Goal: Task Accomplishment & Management: Complete application form

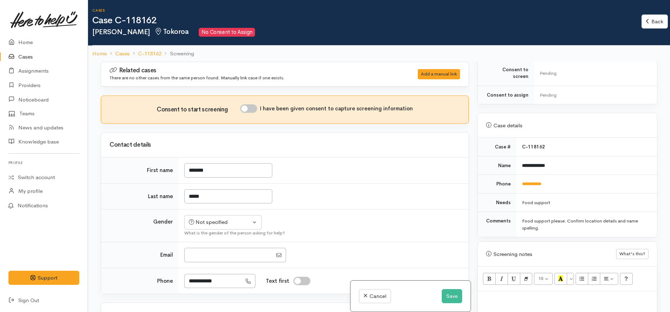
scroll to position [264, 0]
drag, startPoint x: 559, startPoint y: 175, endPoint x: 519, endPoint y: 176, distance: 39.8
click at [519, 176] on td "**********" at bounding box center [586, 181] width 141 height 19
copy link "**********"
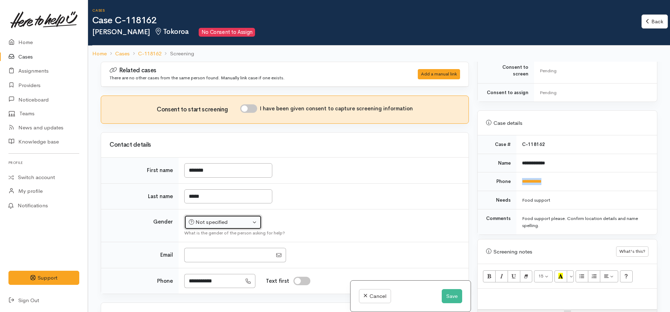
click at [239, 224] on div "Not specified" at bounding box center [220, 222] width 62 height 8
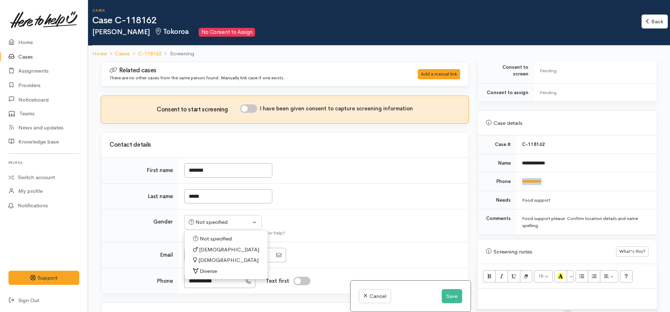
drag, startPoint x: 214, startPoint y: 259, endPoint x: 224, endPoint y: 256, distance: 10.5
click at [214, 259] on span "[DEMOGRAPHIC_DATA]" at bounding box center [228, 260] width 60 height 8
select select "[DEMOGRAPHIC_DATA]"
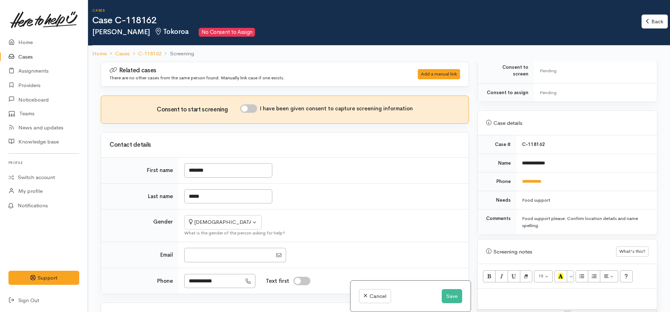
click at [342, 200] on td "*****" at bounding box center [324, 196] width 290 height 26
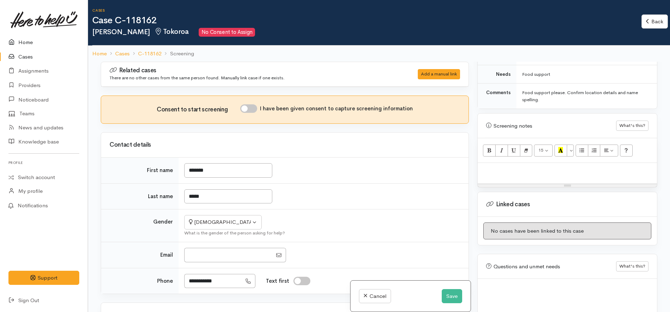
scroll to position [394, 0]
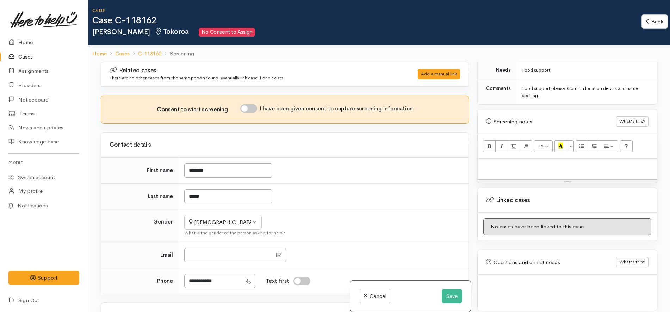
click at [544, 168] on div at bounding box center [567, 169] width 179 height 21
paste div
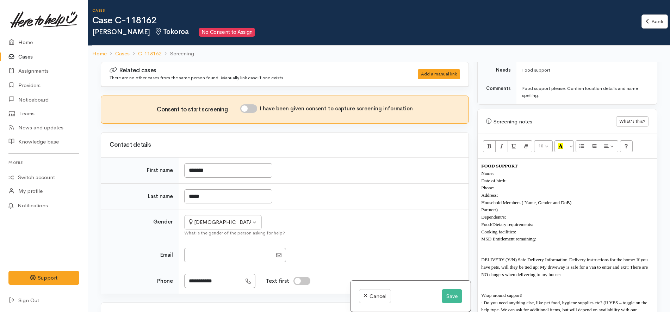
scroll to position [21, 0]
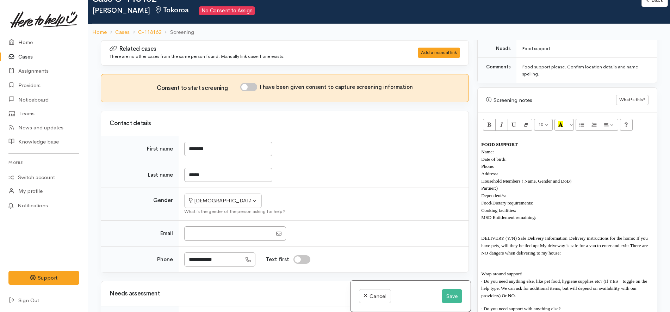
click at [518, 155] on p "Date of birth:" at bounding box center [567, 158] width 172 height 7
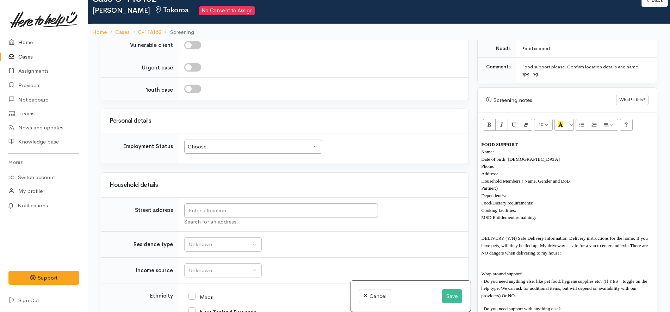
scroll to position [661, 0]
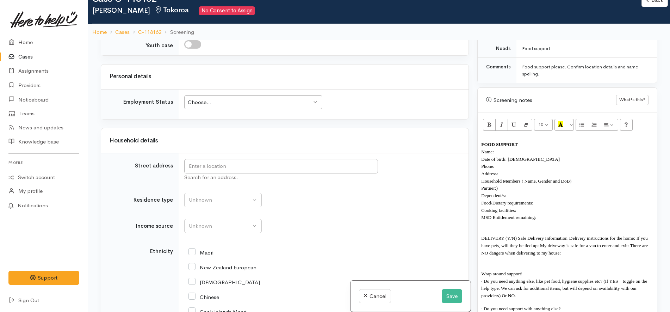
click at [252, 156] on td "Search for an address." at bounding box center [324, 170] width 290 height 34
click at [250, 164] on input "text" at bounding box center [281, 166] width 194 height 14
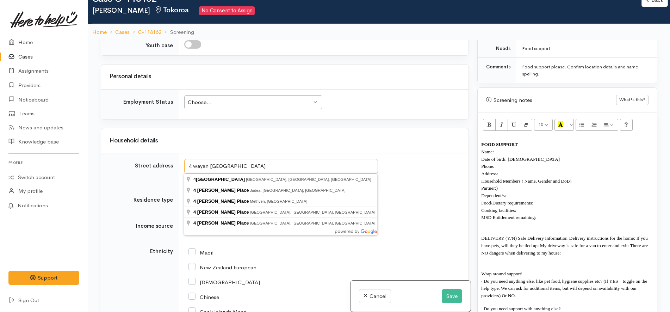
click at [201, 167] on input "4 wayan place richmond heights" at bounding box center [281, 166] width 194 height 14
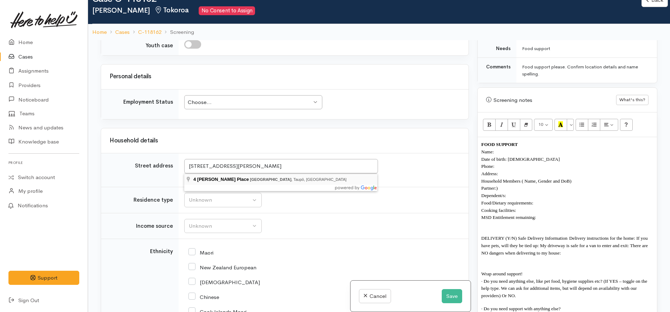
type input "4 Ryan Place, Richmond Heights, Taupō, New Zealand"
drag, startPoint x: 327, startPoint y: 167, endPoint x: 159, endPoint y: 162, distance: 168.1
click at [159, 162] on tr "Street address 4 Ryan Place, Richmond Heights, Taupō, New Zealand Search for an…" at bounding box center [284, 170] width 367 height 34
click at [538, 170] on p "Address:" at bounding box center [567, 173] width 172 height 7
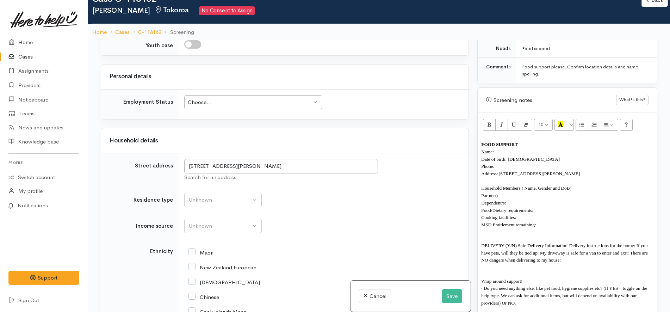
drag, startPoint x: 587, startPoint y: 183, endPoint x: 519, endPoint y: 184, distance: 68.3
click at [519, 184] on p "Household Members ( Name, Gender and DoB)" at bounding box center [567, 187] width 172 height 7
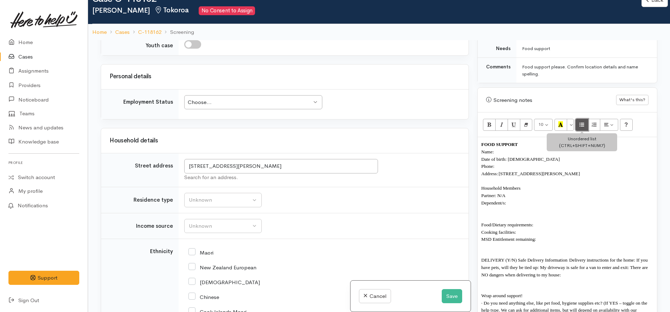
click at [582, 121] on icon "Unordered list (CTRL+SHIFT+NUM7)" at bounding box center [581, 124] width 5 height 6
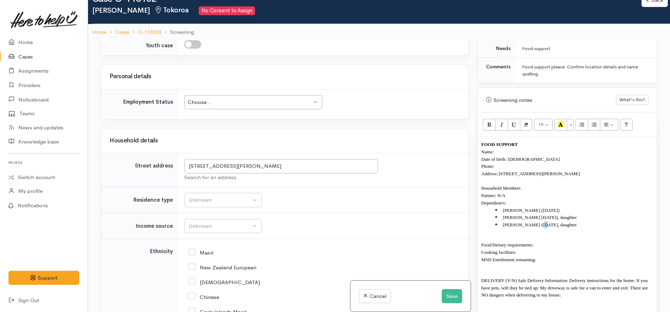
copy span "("
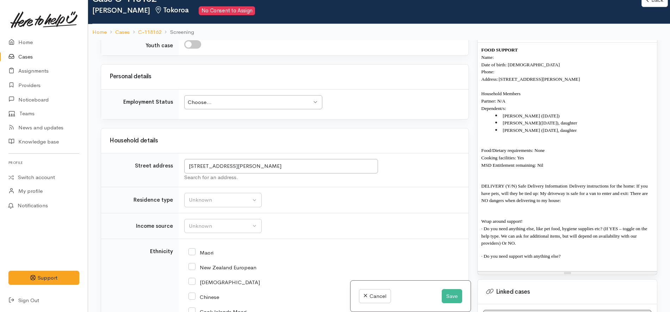
scroll to position [490, 0]
click at [569, 195] on p "DELIVERY (Y/N) Safe Delivery Information  Delivery instructions for the home: I…" at bounding box center [567, 192] width 172 height 22
drag, startPoint x: 641, startPoint y: 228, endPoint x: 605, endPoint y: 220, distance: 36.9
click at [605, 224] on p "· Do you need anything else, like pet food, hygiene supplies etc? (If YES – tog…" at bounding box center [567, 235] width 172 height 22
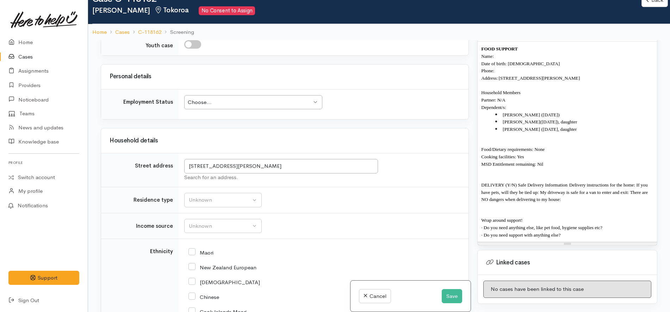
click at [602, 225] on span "· Do you need anything else, like pet food, hygiene supplies etc?" at bounding box center [541, 227] width 121 height 5
copy b "NO"
click at [564, 193] on p "DELIVERY (Y/N) Safe Delivery Information  Delivery instructions for the home: I…" at bounding box center [567, 192] width 172 height 22
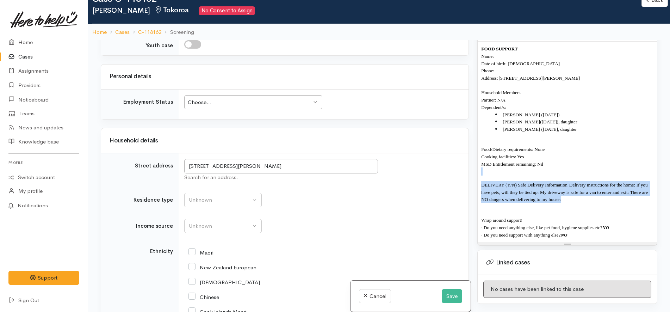
drag, startPoint x: 565, startPoint y: 193, endPoint x: 578, endPoint y: 165, distance: 31.2
click at [578, 165] on div "FOOD SUPPORT Name: Date of birth: 28/12/1984 Phone: Address: 4 Ryan Place, Rich…" at bounding box center [567, 142] width 179 height 200
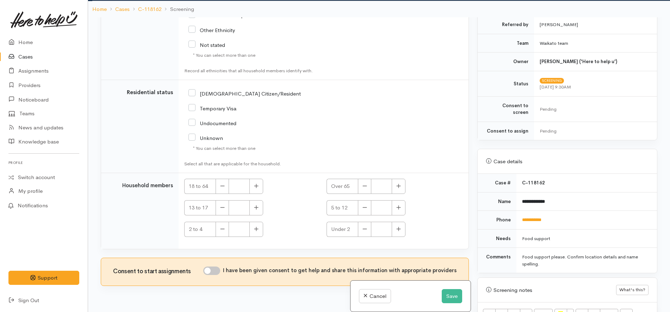
scroll to position [62, 0]
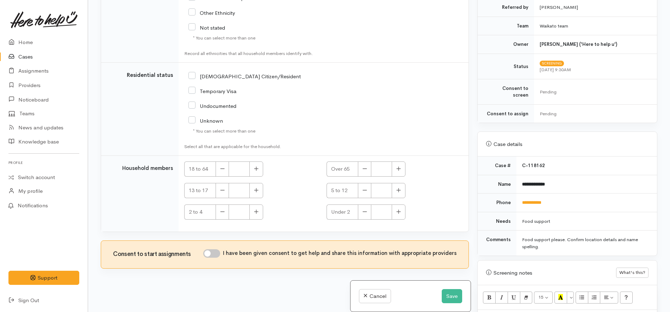
click at [229, 79] on input "NZ Citizen/Resident" at bounding box center [244, 76] width 112 height 6
checkbox input "true"
click at [252, 166] on button "button" at bounding box center [256, 168] width 14 height 15
type input "1"
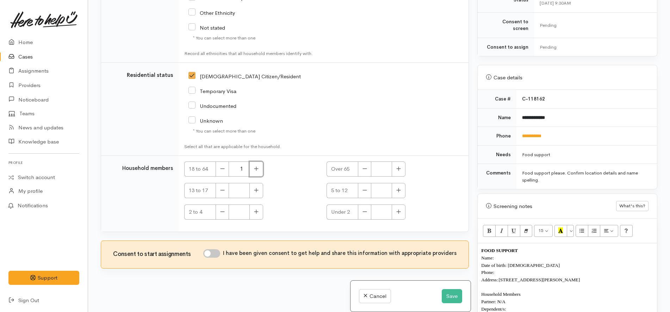
scroll to position [314, 0]
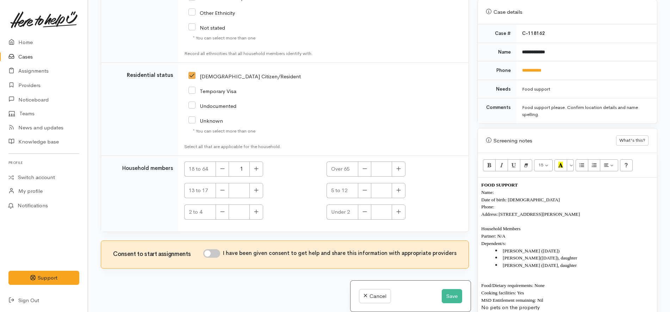
click at [213, 251] on input "I have been given consent to get help and share this information with appropria…" at bounding box center [211, 253] width 17 height 8
checkbox input "true"
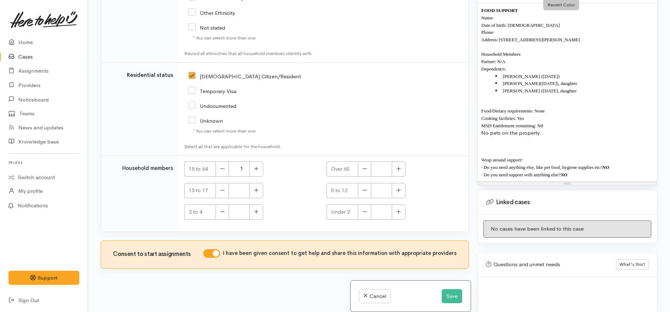
scroll to position [490, 0]
click at [555, 78] on li "Lashay Campbel ( 13/06/2010), daughter" at bounding box center [574, 81] width 158 height 7
click at [556, 71] on li "DJ Campbell (2/4/2012)" at bounding box center [574, 74] width 158 height 7
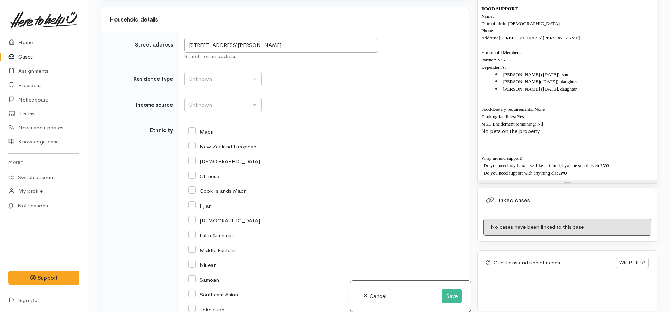
scroll to position [627, 0]
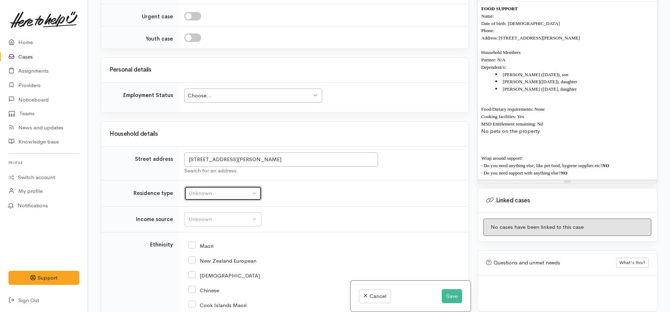
click at [236, 192] on div "Unknown" at bounding box center [220, 193] width 62 height 8
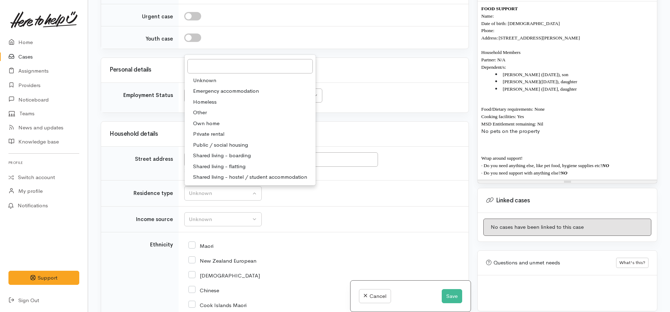
click at [214, 135] on span "Private rental" at bounding box center [208, 134] width 31 height 8
select select "2"
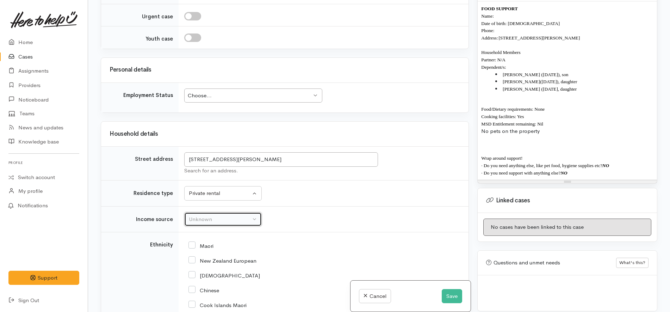
click at [223, 223] on div "Unknown" at bounding box center [220, 219] width 62 height 8
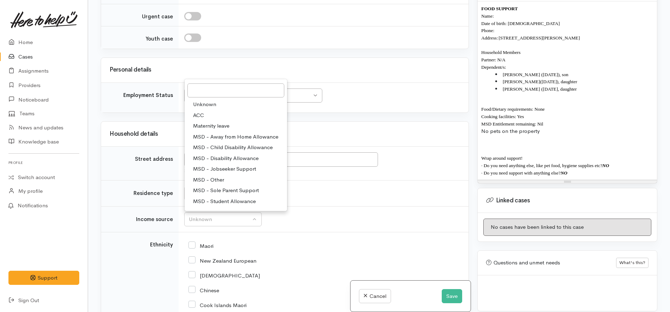
click at [232, 169] on span "MSD - Jobseeker Support" at bounding box center [224, 169] width 63 height 8
select select "4"
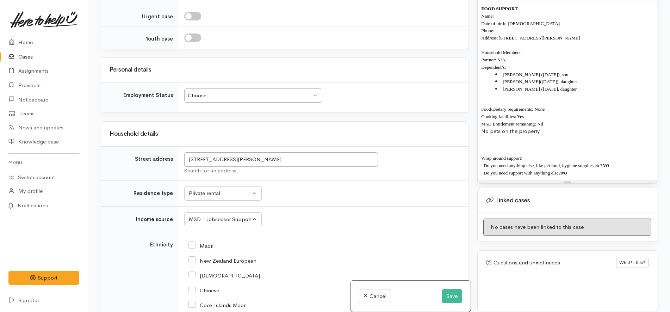
click at [303, 182] on td "Unknown Emergency accommodation Homeless Other Own home Private rental Public /…" at bounding box center [324, 193] width 290 height 26
click at [266, 92] on div "Choose..." at bounding box center [250, 96] width 124 height 8
click at [353, 113] on div "Related cases There are no other cases from the same person found. Manually lin…" at bounding box center [285, 156] width 377 height 312
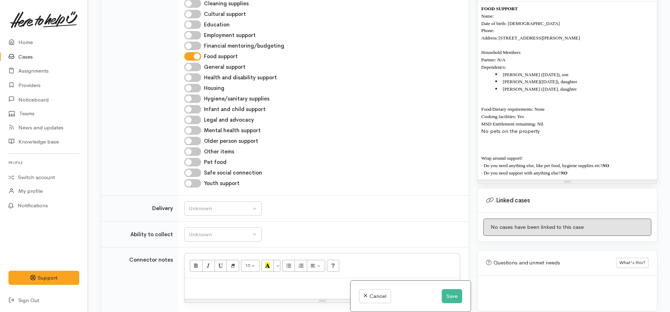
scroll to position [275, 0]
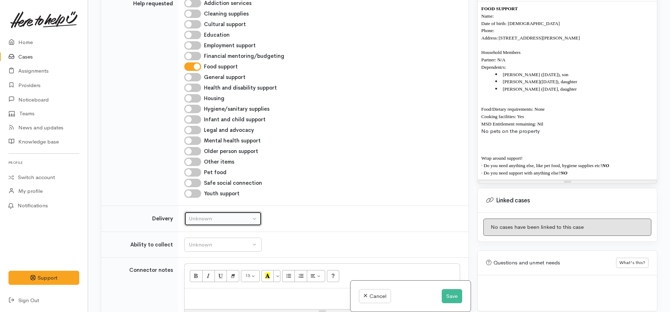
click at [248, 220] on div "Unknown" at bounding box center [220, 219] width 62 height 8
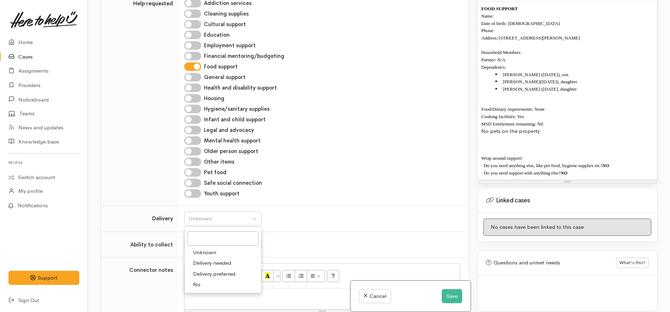
click at [218, 263] on span "Delivery needed" at bounding box center [212, 263] width 38 height 8
select select "3"
click at [324, 171] on div "Pet food" at bounding box center [322, 172] width 276 height 8
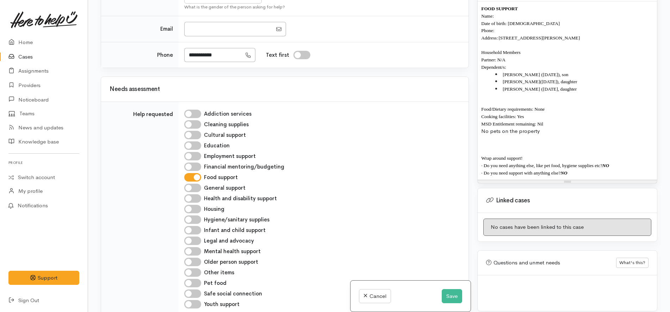
scroll to position [0, 0]
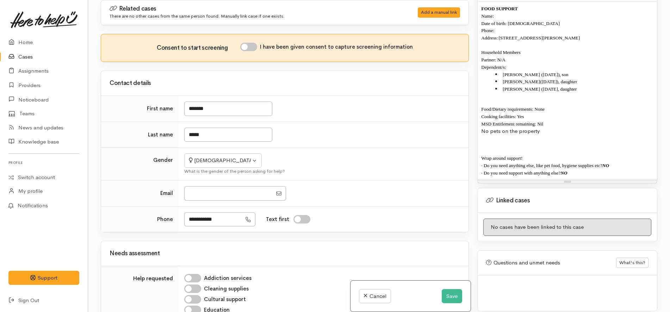
click at [254, 44] on input "I have been given consent to capture screening information" at bounding box center [248, 47] width 17 height 8
checkbox input "true"
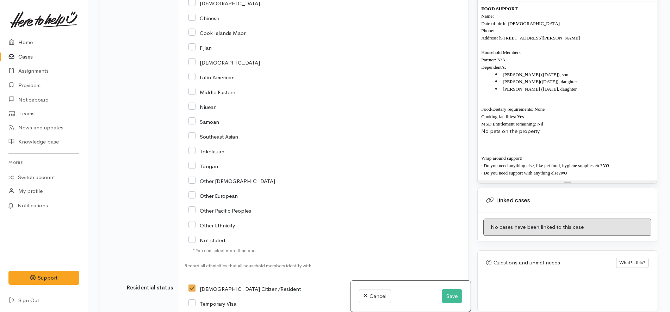
scroll to position [1181, 0]
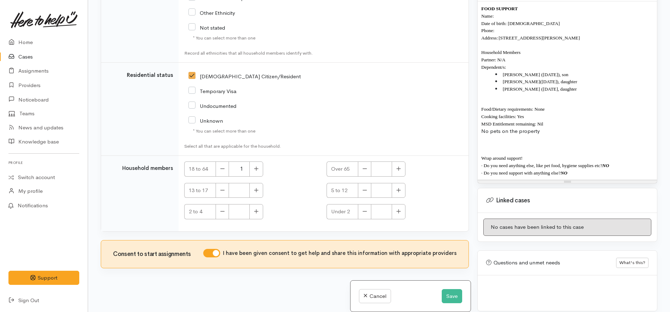
click at [557, 86] on span "Jahnia Campbell (13/12/2006, daughter" at bounding box center [540, 88] width 74 height 5
click at [454, 296] on button "Save" at bounding box center [452, 296] width 20 height 14
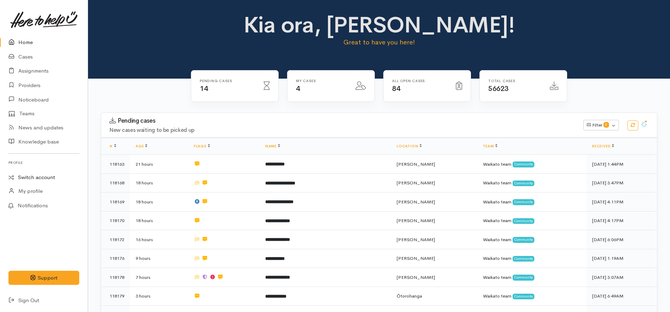
click at [44, 178] on link "Switch account" at bounding box center [44, 177] width 88 height 14
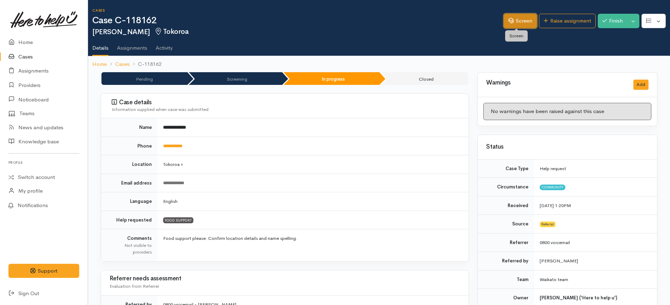
click at [515, 20] on link "Screen" at bounding box center [520, 21] width 33 height 14
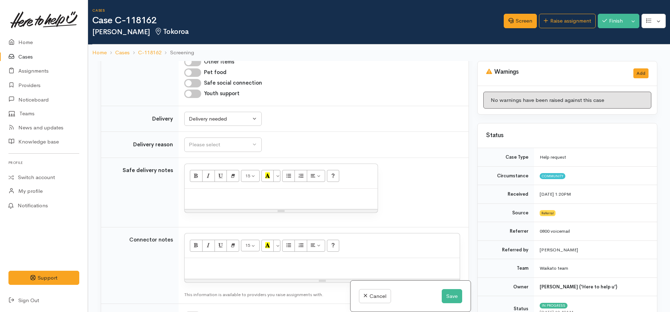
scroll to position [440, 0]
click at [245, 145] on div "Please select" at bounding box center [220, 144] width 62 height 8
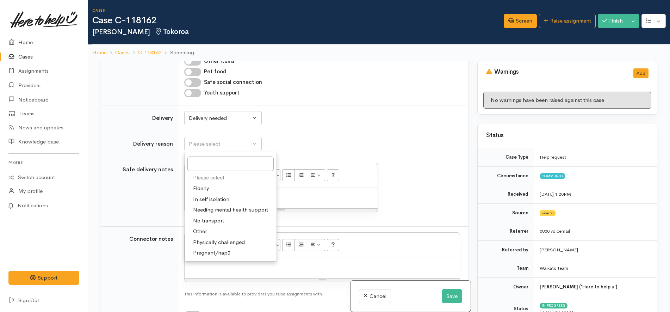
click at [210, 233] on link "Other" at bounding box center [231, 231] width 92 height 11
select select "7"
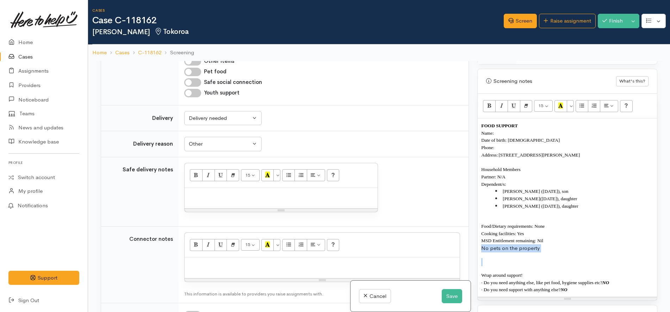
drag, startPoint x: 494, startPoint y: 254, endPoint x: 480, endPoint y: 249, distance: 14.4
click at [480, 249] on div "FOOD SUPPORT Name: Date of birth: 28/12/1984 Phone: Address: 4 Ryan Place, Rich…" at bounding box center [567, 207] width 179 height 178
copy p "No pets on the property"
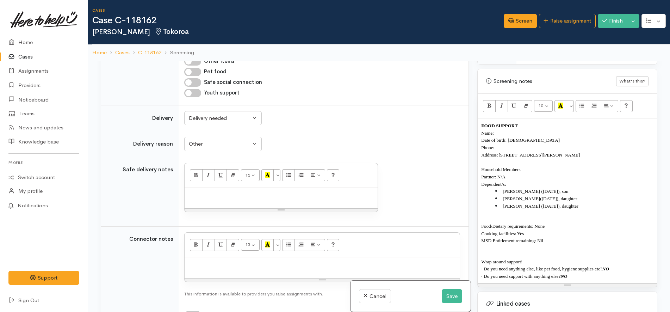
click at [357, 202] on div at bounding box center [281, 198] width 193 height 21
paste div
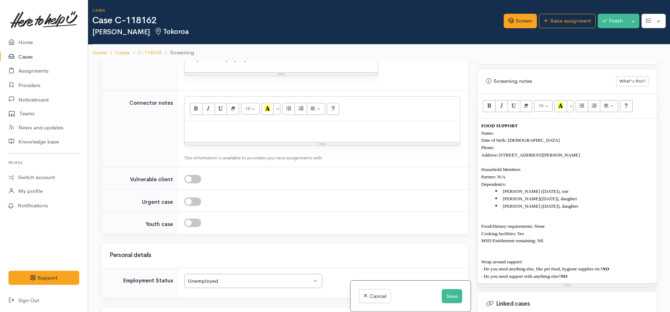
scroll to position [528, 0]
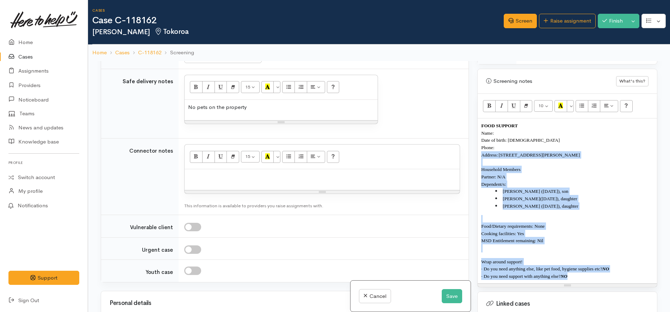
drag, startPoint x: 575, startPoint y: 277, endPoint x: 475, endPoint y: 157, distance: 155.7
click at [475, 157] on div "Warnings Add No warnings have been raised against this case Add Warning Title ●…" at bounding box center [567, 217] width 188 height 312
click at [579, 192] on li "DJ Campbell (2/4/2012), son" at bounding box center [574, 190] width 158 height 7
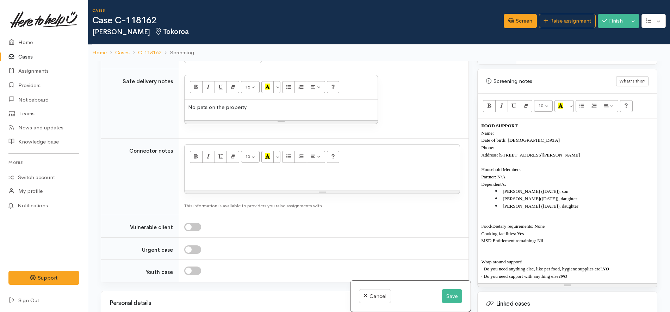
click at [581, 208] on li "Jahnia Campbell (13/12/2006), daughter" at bounding box center [574, 205] width 158 height 7
click at [562, 207] on span "Jahnia Campbell (13/12/2006), daughter" at bounding box center [540, 205] width 75 height 5
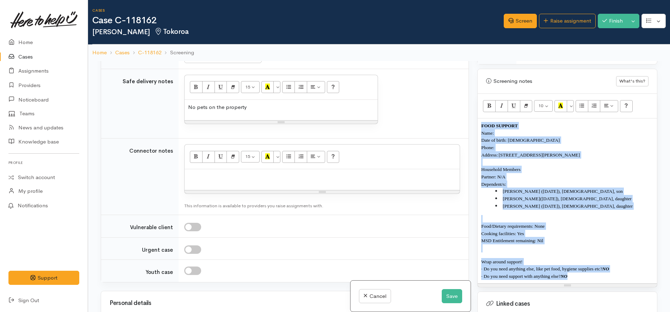
drag, startPoint x: 597, startPoint y: 276, endPoint x: 461, endPoint y: 99, distance: 223.8
click at [461, 99] on div "Related cases There are no other cases from the same person found. Manually lin…" at bounding box center [379, 217] width 565 height 312
click at [526, 146] on p "Phone:" at bounding box center [567, 147] width 172 height 7
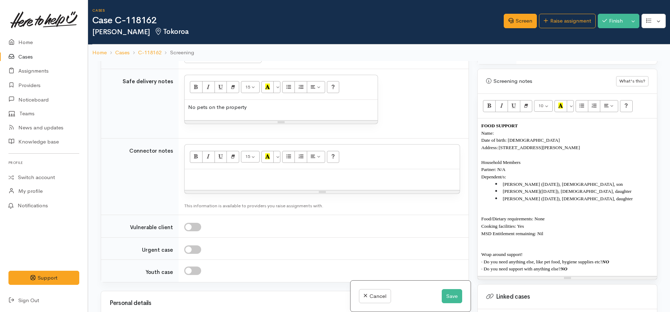
scroll to position [0, 0]
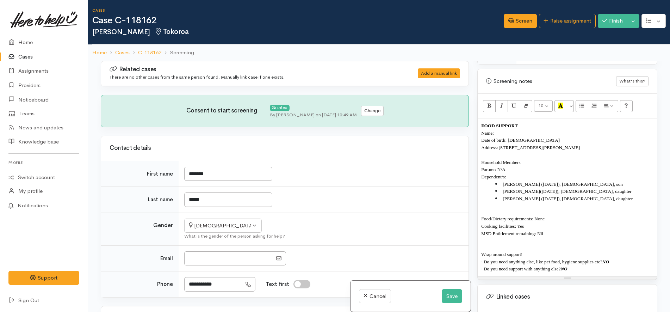
drag, startPoint x: 143, startPoint y: 33, endPoint x: 92, endPoint y: 32, distance: 51.1
click at [92, 32] on div "Cases Case C-118162 Candice Henry Tokoroa Options Screen" at bounding box center [379, 30] width 582 height 61
copy h2 "Candice Henry"
click at [521, 132] on p "Name:" at bounding box center [567, 132] width 172 height 7
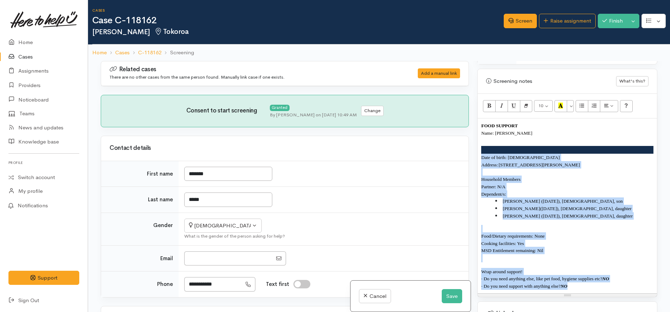
copy div "Date of birth: 28/12/1984 Address: 4 Ryan Place, Richmond Heights, Taupō, New Z…"
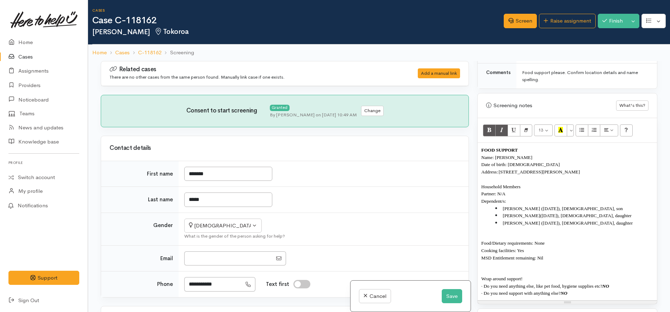
scroll to position [440, 0]
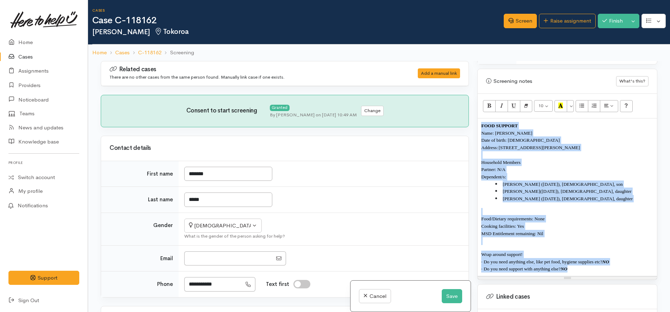
copy div "FOOD SUPPORT Name: Candice Henry Date of birth: 28/12/1984 Address: 4 Ryan Plac…"
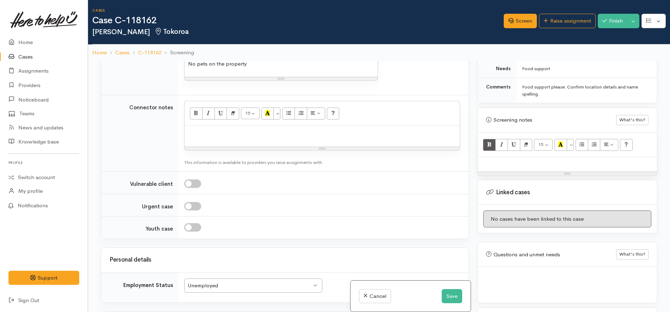
scroll to position [572, 0]
click at [281, 144] on div at bounding box center [322, 135] width 275 height 21
paste div
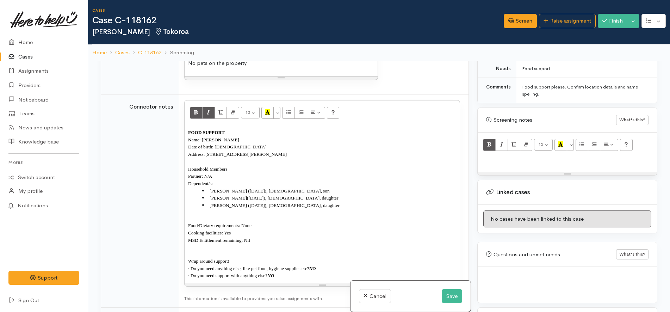
click at [253, 128] on div "FOOD SUPPORT Name: Candice Henry Date of birth: 28/12/1984 Address: 4 Ryan Plac…" at bounding box center [322, 203] width 275 height 157
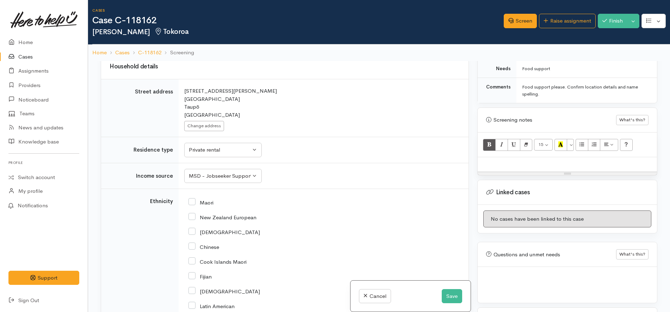
scroll to position [1013, 0]
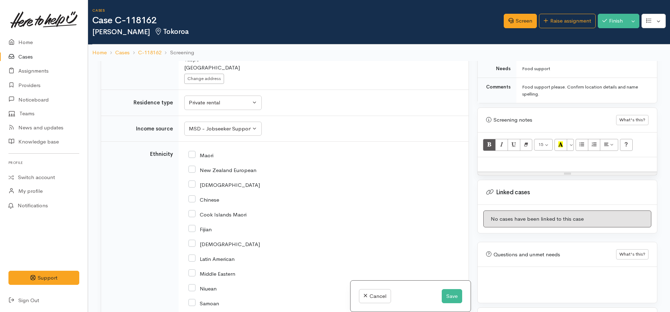
click at [230, 170] on input "New Zealand European" at bounding box center [222, 169] width 68 height 6
checkbox input "true"
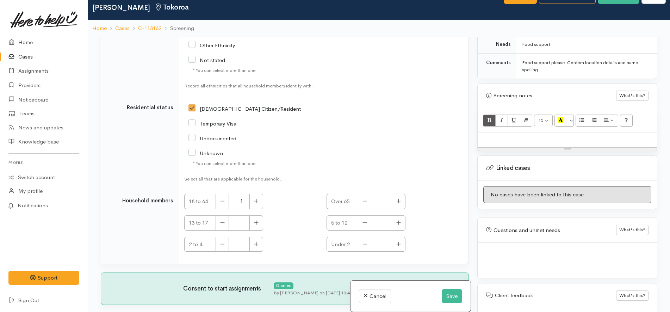
scroll to position [61, 0]
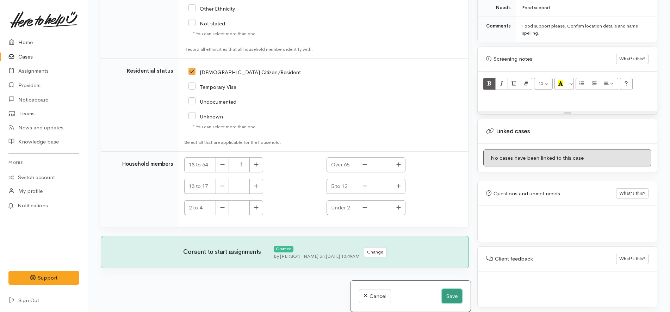
click at [450, 293] on button "Save" at bounding box center [452, 296] width 20 height 14
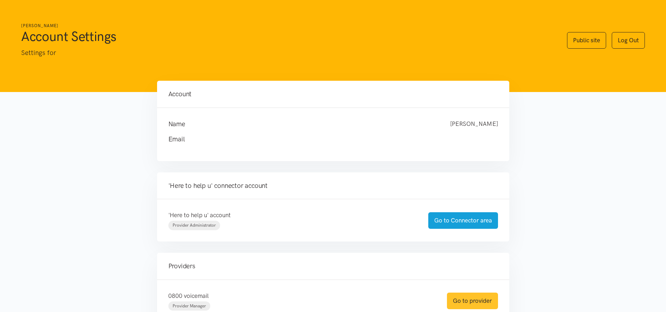
click at [473, 303] on link "Go to provider" at bounding box center [472, 300] width 51 height 17
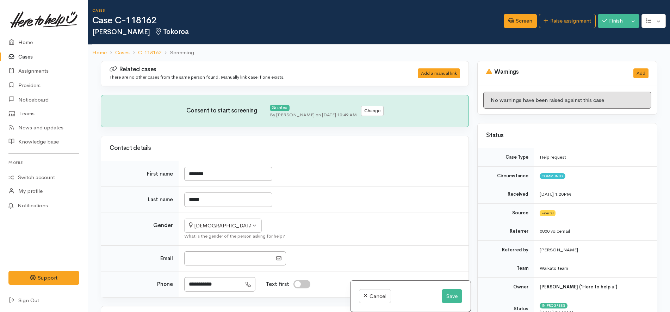
select select "7"
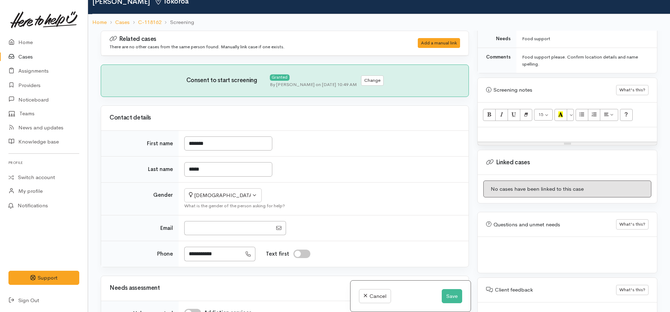
scroll to position [61, 0]
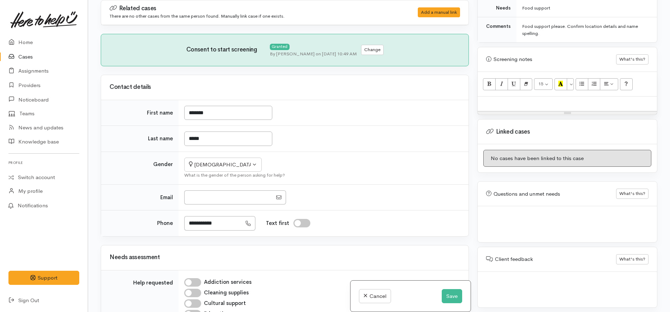
click at [540, 235] on div at bounding box center [567, 224] width 179 height 36
click at [548, 104] on p at bounding box center [567, 103] width 172 height 7
paste div
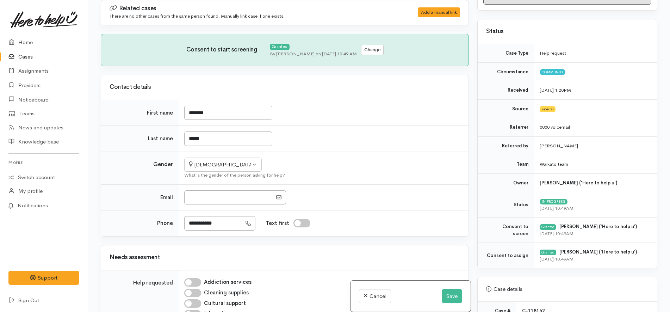
scroll to position [0, 0]
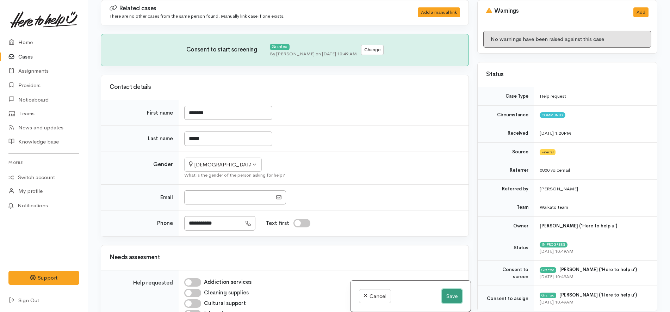
click at [451, 300] on button "Save" at bounding box center [452, 296] width 20 height 14
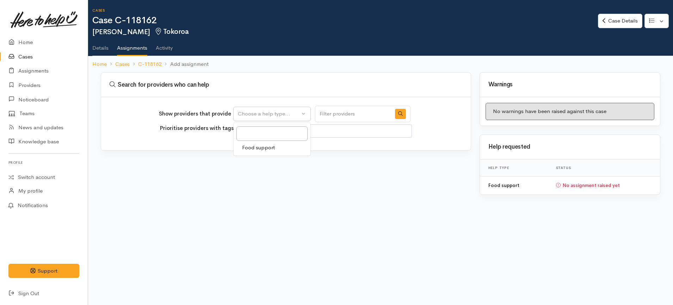
select select
click at [282, 145] on link "Food support" at bounding box center [272, 147] width 77 height 11
select select "3"
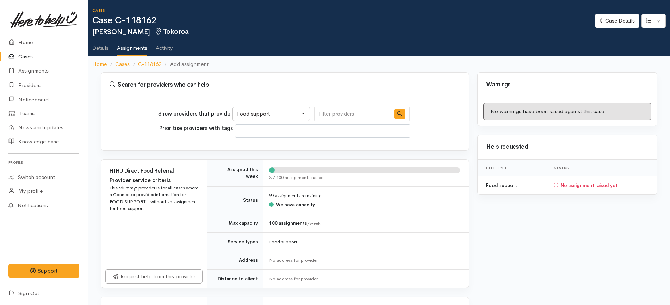
click at [100, 47] on link "Details" at bounding box center [100, 46] width 16 height 20
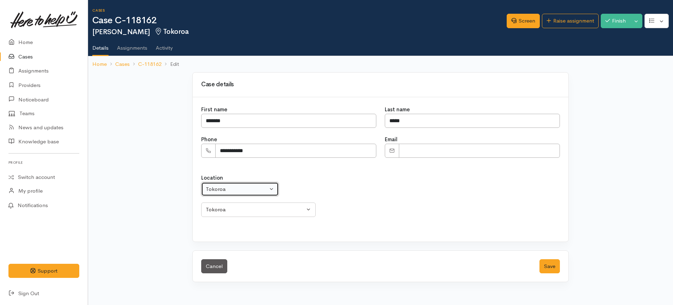
click at [244, 190] on div "Tokoroa" at bounding box center [237, 189] width 62 height 8
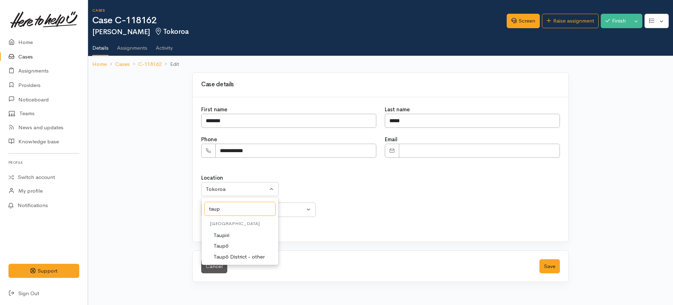
type input "taup"
click at [248, 247] on link "Taupō" at bounding box center [239, 246] width 77 height 11
select select "183"
select select
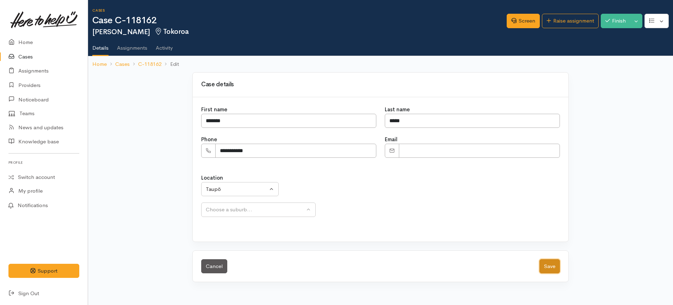
click at [552, 269] on button "Save" at bounding box center [549, 266] width 20 height 14
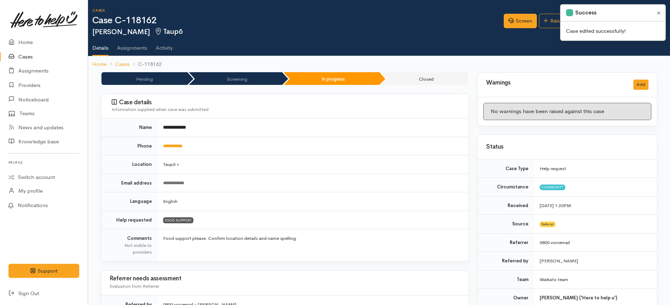
click at [662, 12] on button "Close" at bounding box center [659, 13] width 8 height 8
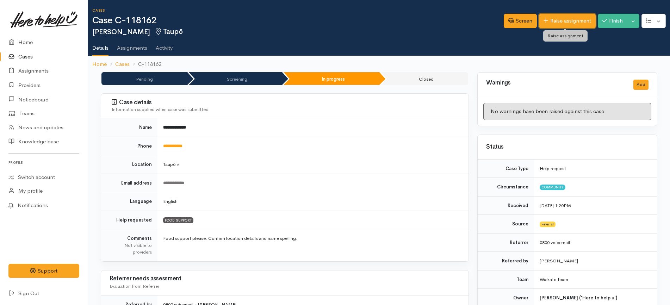
click at [586, 20] on link "Raise assignment" at bounding box center [567, 21] width 57 height 14
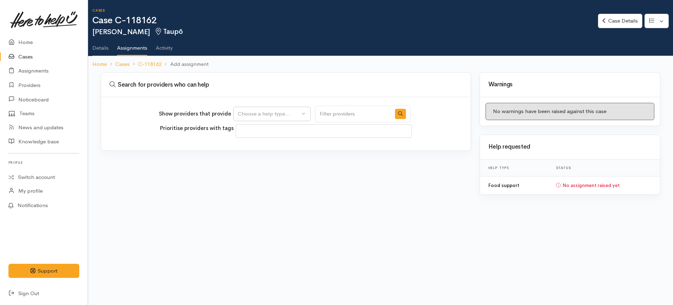
select select
click at [277, 114] on div "Choose a help type..." at bounding box center [269, 114] width 62 height 8
click at [268, 154] on div "Food support" at bounding box center [271, 139] width 77 height 34
click at [268, 149] on div "Show providers that provide Food support Choose a help type... Food support Pri…" at bounding box center [286, 123] width 370 height 53
click at [284, 113] on div "Choose a help type..." at bounding box center [269, 114] width 62 height 8
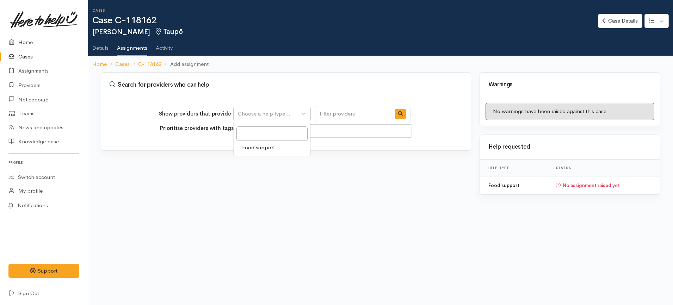
click at [262, 151] on span "Food support" at bounding box center [258, 148] width 33 height 8
select select "3"
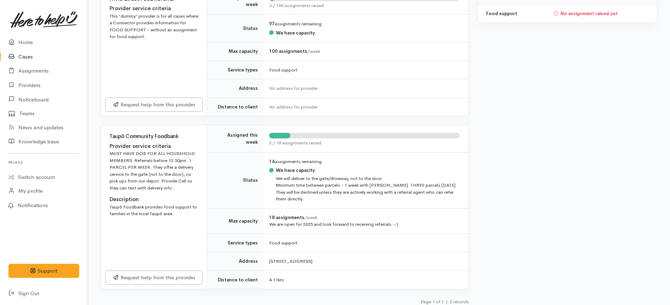
scroll to position [177, 0]
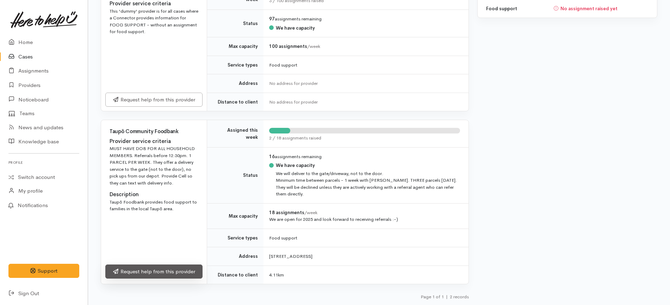
click at [154, 270] on link "Request help from this provider" at bounding box center [153, 272] width 97 height 14
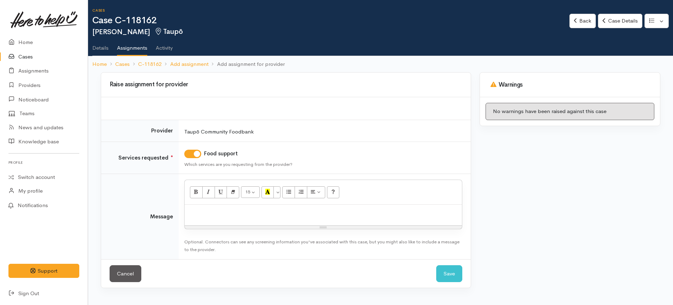
click at [240, 215] on p at bounding box center [323, 212] width 270 height 8
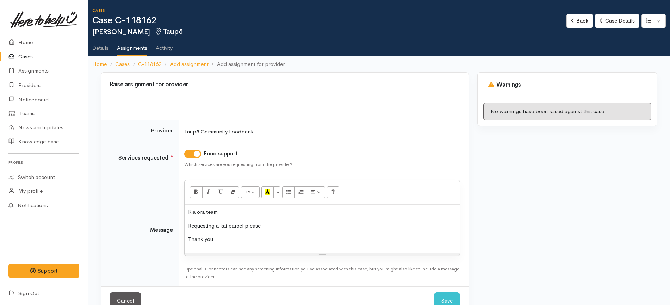
click at [269, 228] on p "Requesting a kai parcel please" at bounding box center [322, 226] width 268 height 8
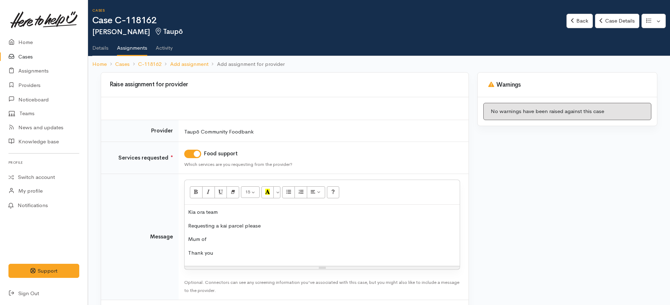
click at [195, 240] on p "Mum of" at bounding box center [322, 239] width 268 height 8
click at [196, 240] on p "Mum of" at bounding box center [322, 239] width 268 height 8
click at [245, 238] on p "Solo mum of" at bounding box center [322, 239] width 268 height 8
click at [227, 241] on p "Solo mum of" at bounding box center [322, 239] width 268 height 8
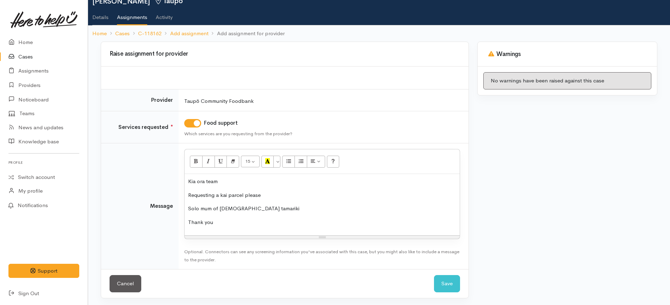
scroll to position [32, 0]
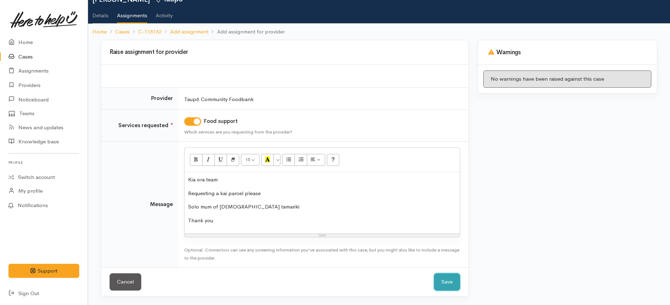
click at [454, 279] on button "Save" at bounding box center [447, 281] width 26 height 17
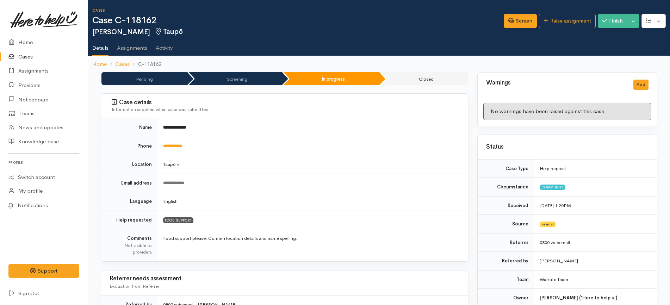
scroll to position [265, 0]
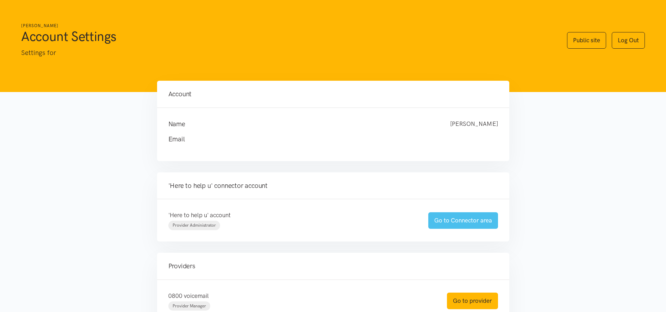
click at [435, 217] on link "Go to Connector area" at bounding box center [463, 220] width 70 height 17
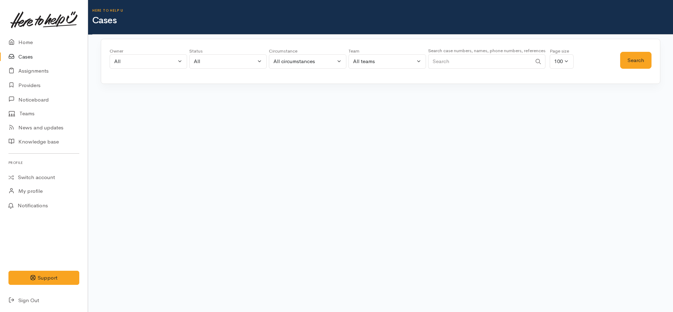
click at [497, 65] on input "Search" at bounding box center [480, 61] width 104 height 14
paste input "642040623196"
type input "642040623196"
click at [648, 63] on button "Search" at bounding box center [635, 60] width 31 height 17
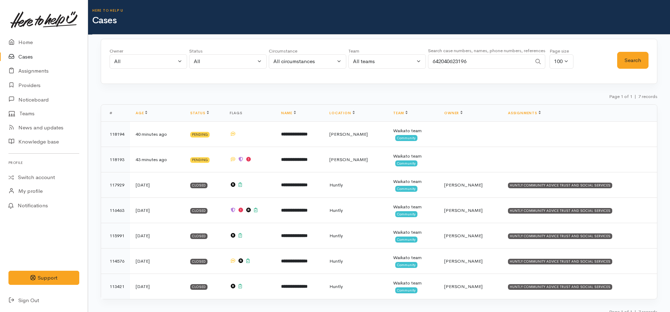
drag, startPoint x: 439, startPoint y: 63, endPoint x: 429, endPoint y: 63, distance: 9.5
click at [429, 63] on input "642040623196" at bounding box center [480, 61] width 104 height 14
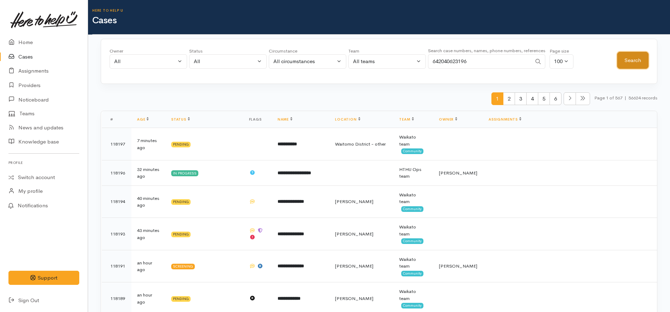
click at [638, 60] on button "Search" at bounding box center [632, 60] width 31 height 17
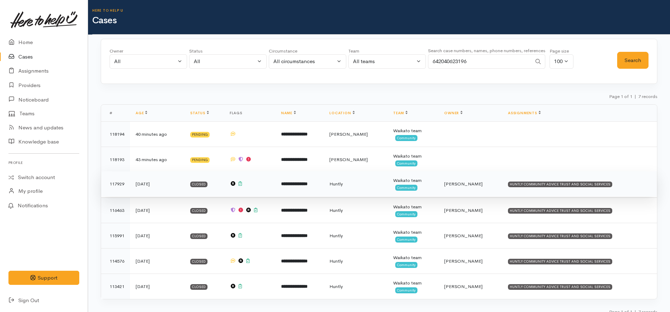
click at [308, 186] on b "**********" at bounding box center [294, 183] width 26 height 5
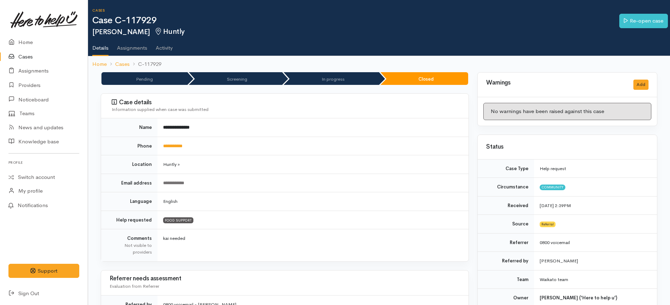
click at [35, 54] on link "Cases" at bounding box center [44, 57] width 88 height 14
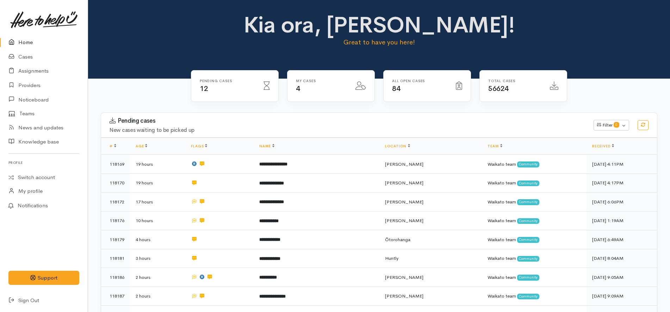
click at [51, 38] on link "Home" at bounding box center [44, 42] width 88 height 14
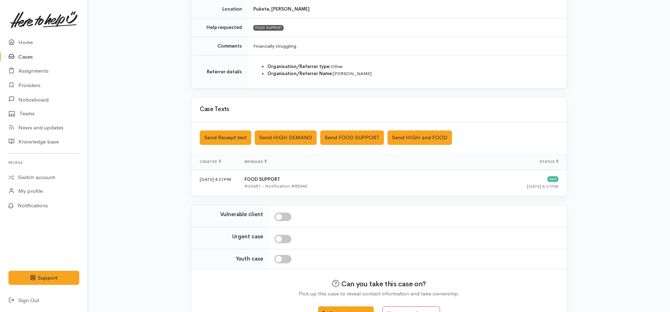
scroll to position [164, 0]
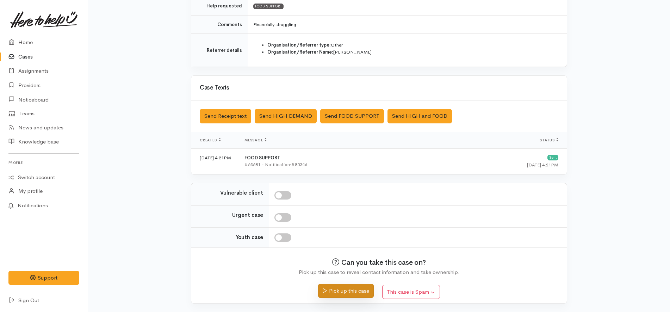
click at [343, 295] on button "Pick up this case" at bounding box center [345, 291] width 55 height 14
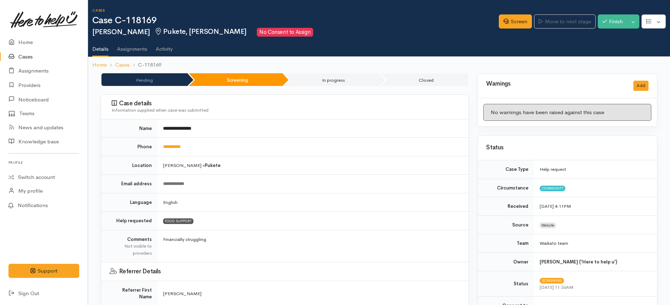
click at [35, 51] on link "Cases" at bounding box center [44, 57] width 88 height 14
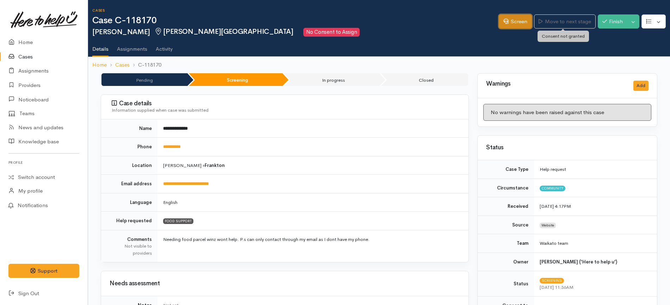
click at [516, 22] on link "Screen" at bounding box center [515, 21] width 33 height 14
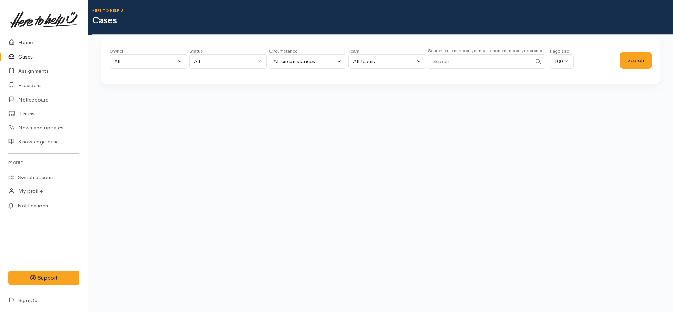
click at [36, 52] on link "Cases" at bounding box center [44, 57] width 88 height 14
click at [157, 62] on div "All" at bounding box center [145, 61] width 62 height 8
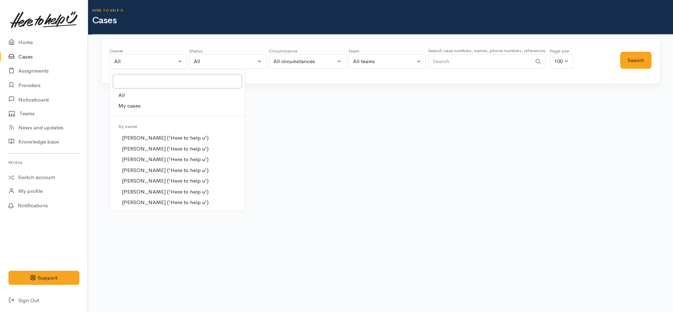
click at [134, 104] on span "My cases" at bounding box center [129, 106] width 22 height 8
select select "1252"
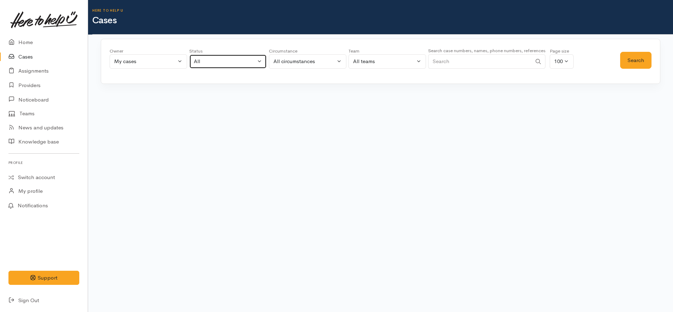
click at [218, 61] on div "All" at bounding box center [225, 61] width 62 height 8
click at [213, 107] on span "All current cases" at bounding box center [220, 108] width 39 height 8
select select "Unresolved"
click at [642, 60] on button "Search" at bounding box center [635, 60] width 31 height 17
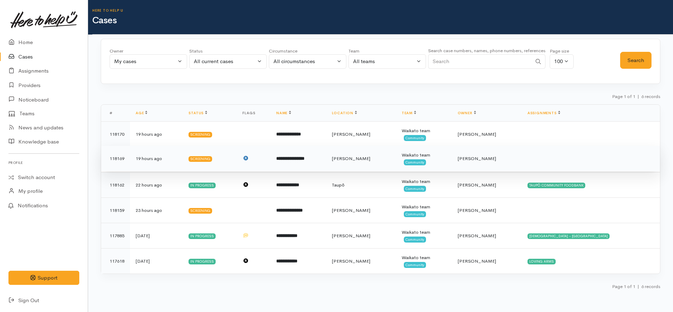
click at [304, 160] on b "**********" at bounding box center [290, 158] width 28 height 5
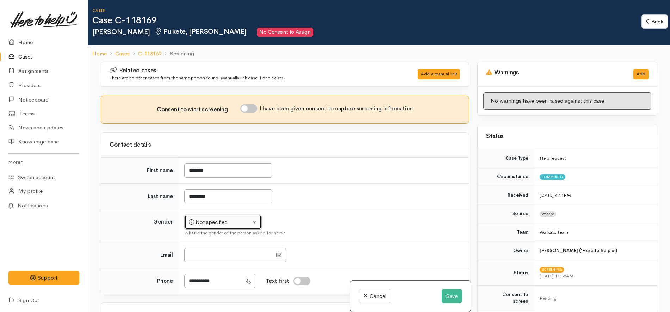
click at [229, 224] on div "Not specified" at bounding box center [220, 222] width 62 height 8
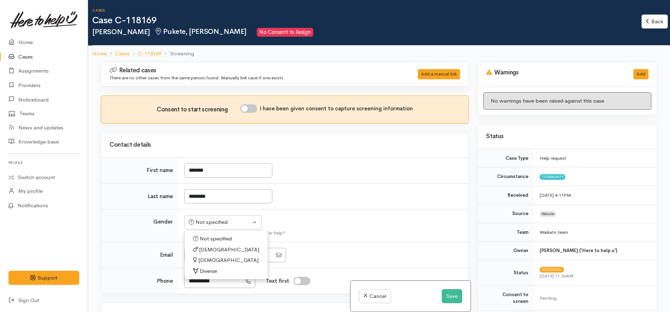
click at [205, 260] on span "[DEMOGRAPHIC_DATA]" at bounding box center [228, 260] width 60 height 8
select select "Female"
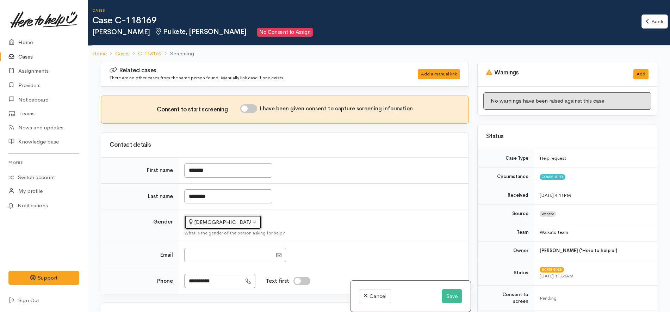
scroll to position [220, 0]
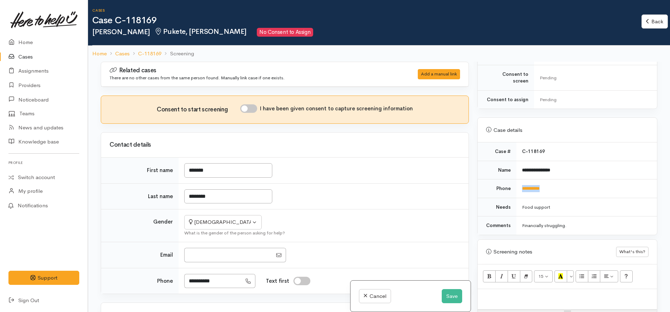
drag, startPoint x: 566, startPoint y: 182, endPoint x: 517, endPoint y: 182, distance: 48.6
click at [517, 182] on td "**********" at bounding box center [586, 188] width 141 height 19
copy link "**********"
click at [249, 111] on input "I have been given consent to capture screening information" at bounding box center [248, 108] width 17 height 8
checkbox input "true"
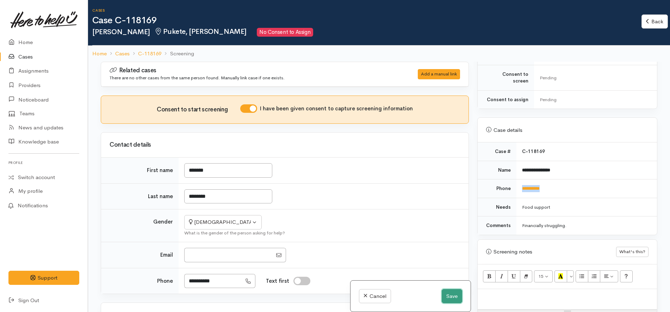
click at [442, 294] on button "Save" at bounding box center [452, 296] width 20 height 14
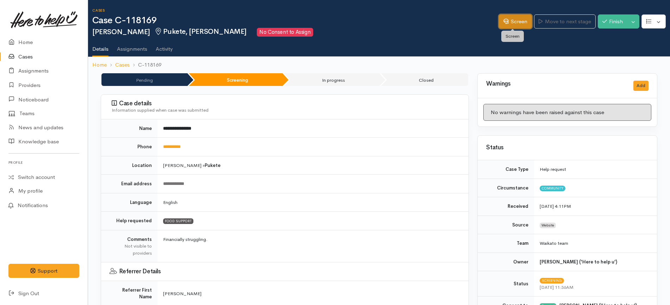
click at [519, 18] on link "Screen" at bounding box center [515, 21] width 33 height 14
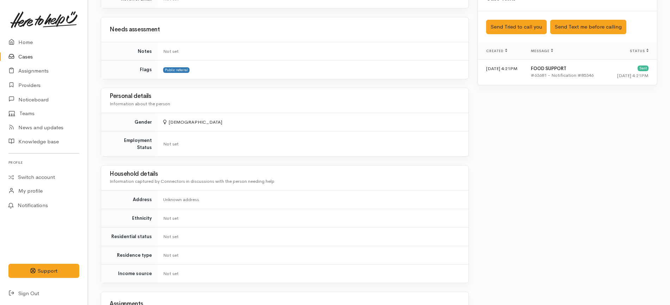
scroll to position [311, 0]
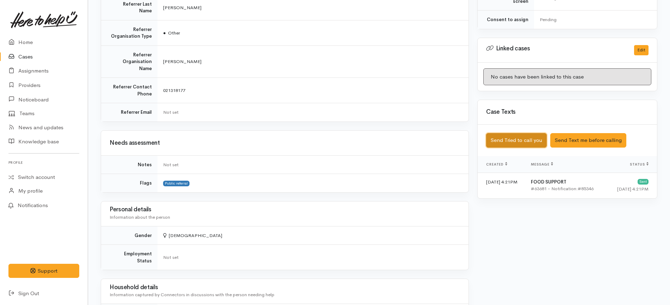
click at [522, 133] on button "Send Tried to call you" at bounding box center [516, 140] width 61 height 14
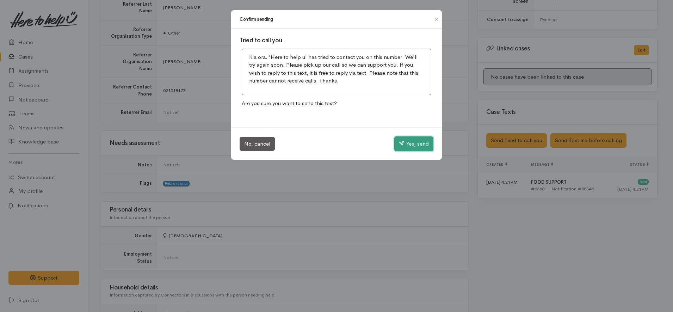
click at [423, 145] on button "Yes, send" at bounding box center [413, 143] width 39 height 15
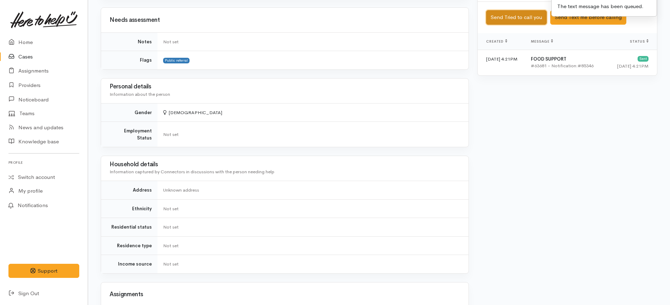
scroll to position [532, 0]
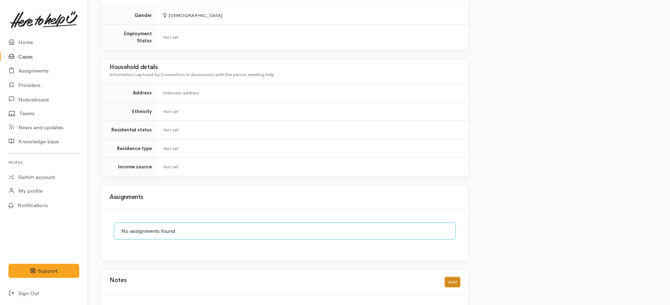
click at [450, 277] on button "Add" at bounding box center [452, 282] width 15 height 10
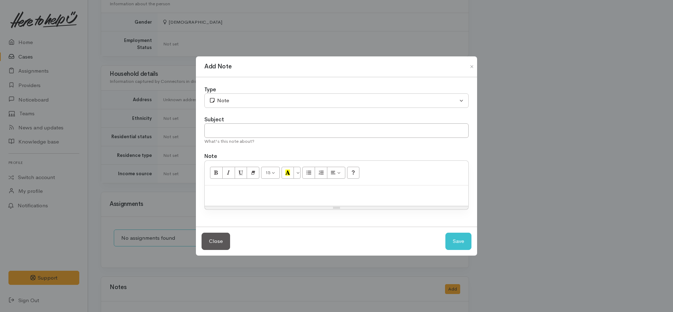
click at [277, 198] on div at bounding box center [336, 195] width 263 height 21
paste div
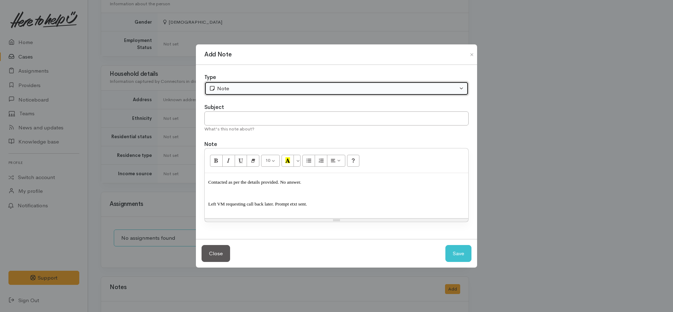
click at [245, 88] on div "Note" at bounding box center [333, 89] width 249 height 8
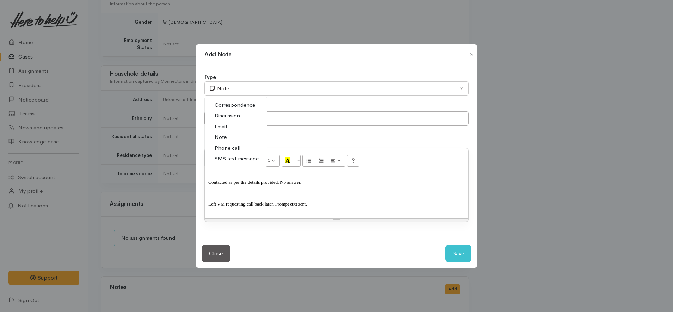
click at [229, 147] on span "Phone call" at bounding box center [228, 148] width 26 height 8
click at [453, 251] on button "Save" at bounding box center [458, 253] width 26 height 17
select select "1"
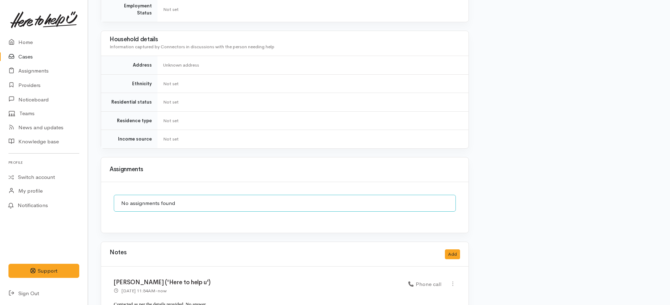
scroll to position [585, 0]
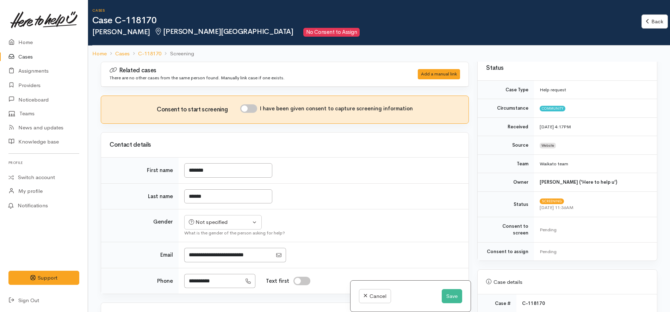
scroll to position [220, 0]
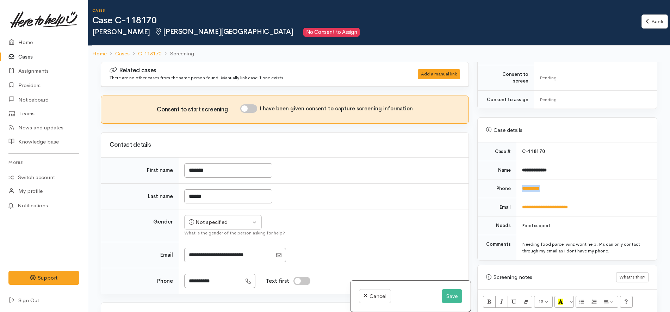
drag, startPoint x: 557, startPoint y: 182, endPoint x: 520, endPoint y: 184, distance: 37.4
click at [520, 184] on td "**********" at bounding box center [586, 188] width 141 height 19
copy link "**********"
click at [453, 293] on button "Save" at bounding box center [452, 296] width 20 height 14
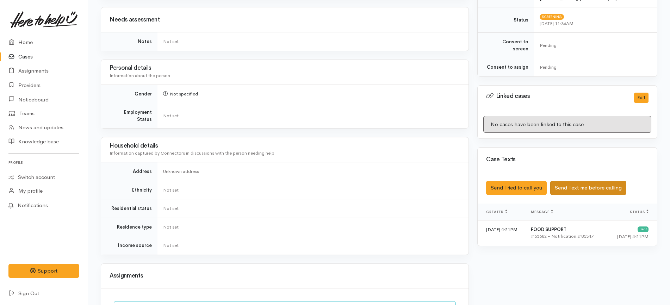
scroll to position [308, 0]
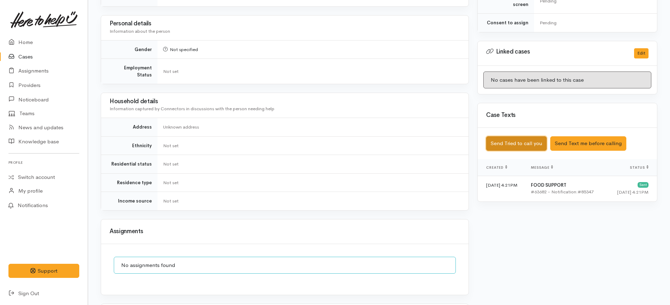
click at [535, 138] on button "Send Tried to call you" at bounding box center [516, 143] width 61 height 14
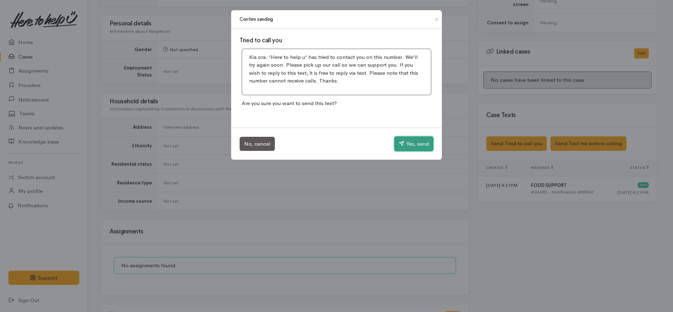
click at [397, 141] on button "Yes, send" at bounding box center [413, 143] width 39 height 15
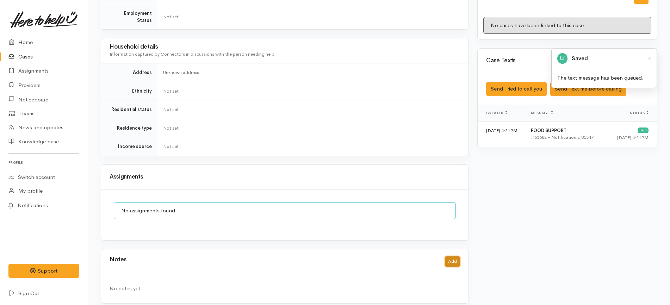
click at [453, 256] on button "Add" at bounding box center [452, 261] width 15 height 10
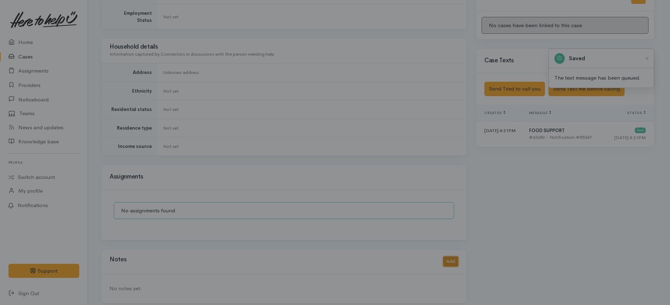
scroll to position [356, 0]
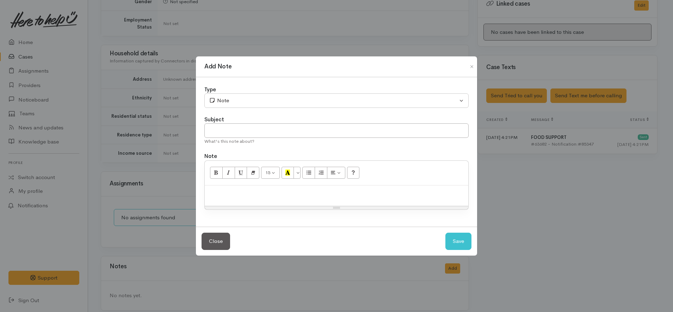
click at [317, 195] on p at bounding box center [336, 193] width 256 height 8
paste div
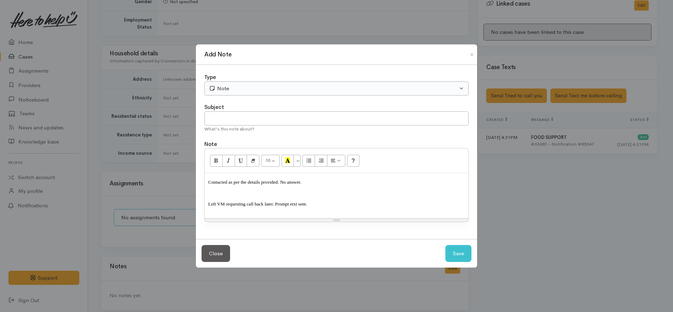
click at [265, 82] on div "Type Correspondence Discussion Email Note Phone call SMS text message Note" at bounding box center [336, 84] width 264 height 22
click at [265, 90] on div "Note" at bounding box center [333, 89] width 249 height 8
click at [246, 148] on link "Phone call" at bounding box center [236, 148] width 62 height 11
click at [259, 202] on span "Left VM requesting call back later. Prompt etxt sent." at bounding box center [257, 203] width 99 height 5
click at [296, 185] on p "Contacted as per the details provided. No answer." at bounding box center [336, 184] width 256 height 16
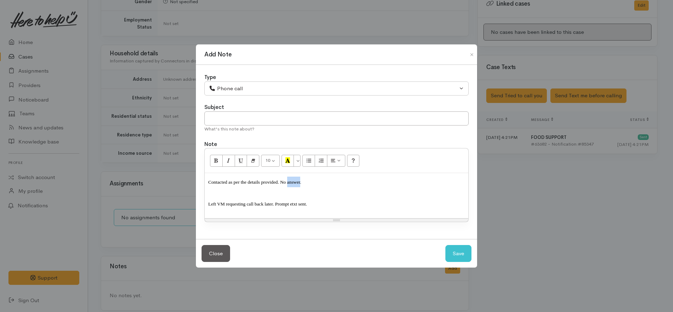
click at [296, 185] on p "Contacted as per the details provided. No answer." at bounding box center [336, 184] width 256 height 16
click at [457, 252] on button "Save" at bounding box center [458, 253] width 26 height 17
select select "1"
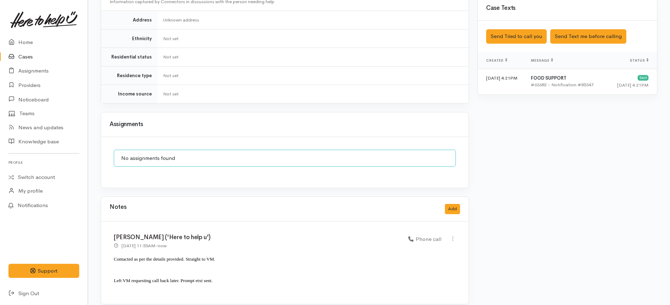
scroll to position [416, 0]
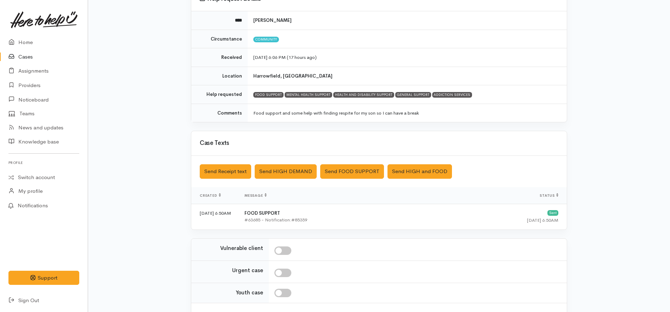
scroll to position [131, 0]
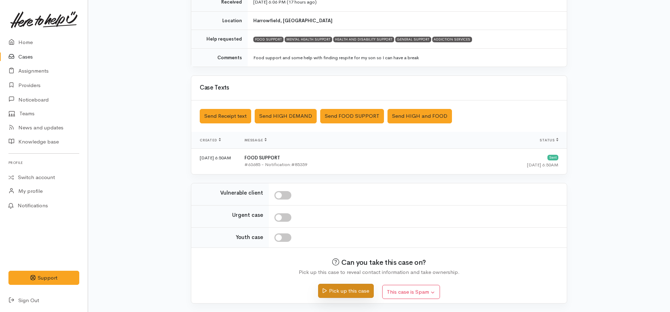
click at [341, 287] on button "Pick up this case" at bounding box center [345, 291] width 55 height 14
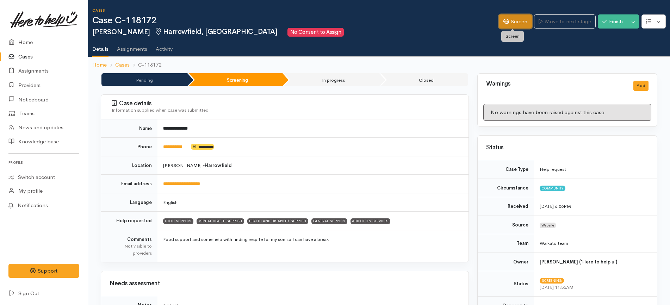
click at [513, 19] on link "Screen" at bounding box center [515, 21] width 33 height 14
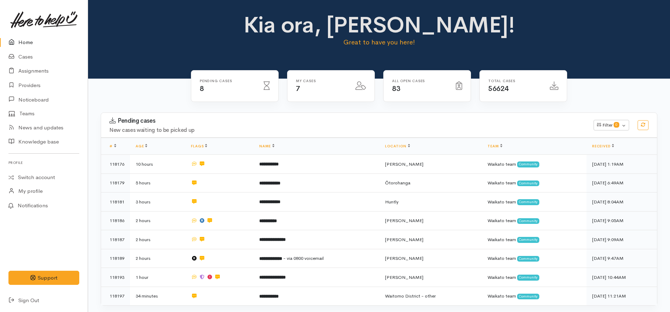
scroll to position [88, 0]
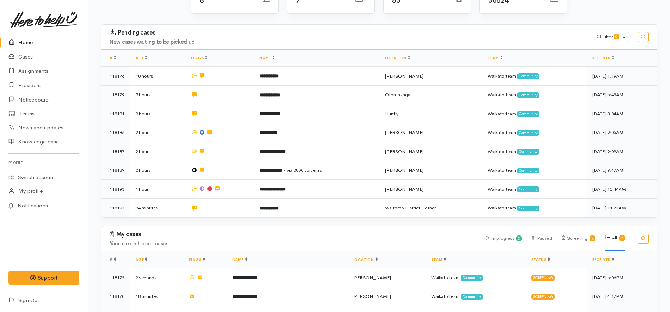
click at [21, 43] on link "Home" at bounding box center [44, 42] width 88 height 14
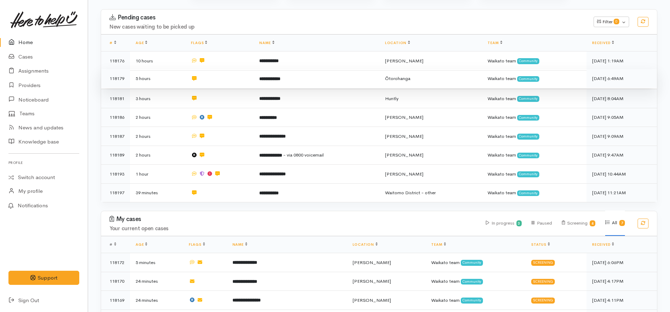
scroll to position [88, 0]
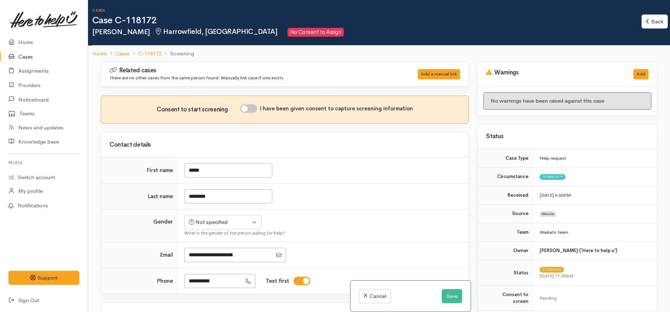
scroll to position [44, 0]
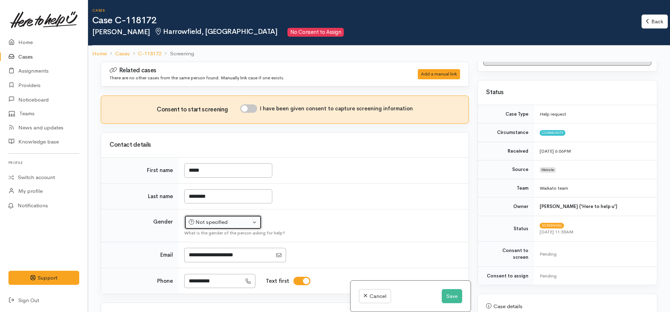
click at [219, 222] on div "Not specified" at bounding box center [220, 222] width 62 height 8
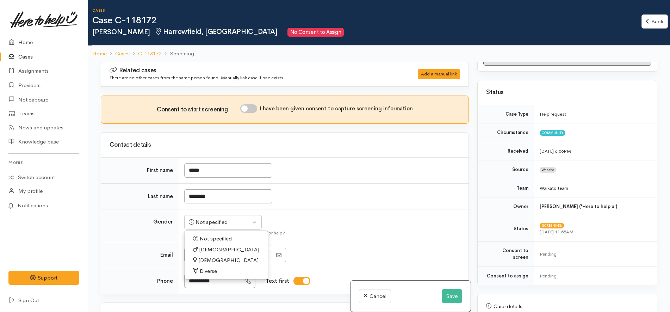
click at [205, 248] on span "Male" at bounding box center [229, 250] width 60 height 8
select select "Male"
click at [321, 222] on td "Not specified Male Female Diverse Male Not specified Male Female Diverse What i…" at bounding box center [324, 225] width 290 height 33
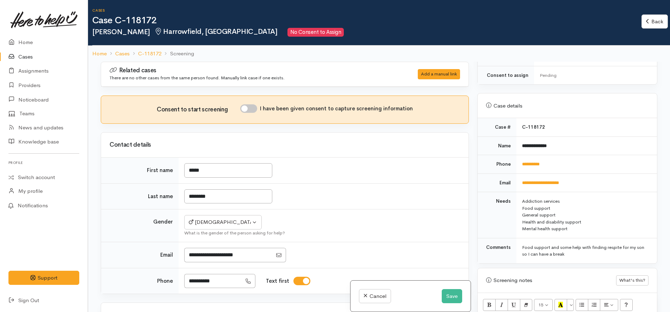
scroll to position [264, 0]
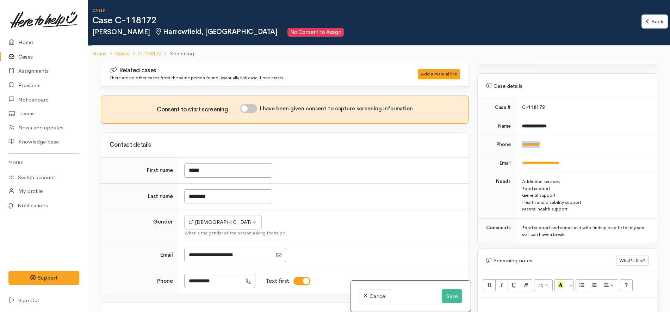
drag, startPoint x: 576, startPoint y: 141, endPoint x: 516, endPoint y: 139, distance: 60.3
click at [516, 139] on td "**********" at bounding box center [586, 144] width 141 height 19
copy link "**********"
click at [614, 192] on div "General support" at bounding box center [585, 195] width 126 height 7
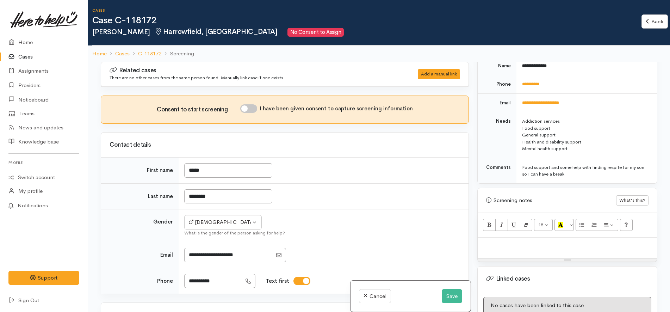
scroll to position [403, 0]
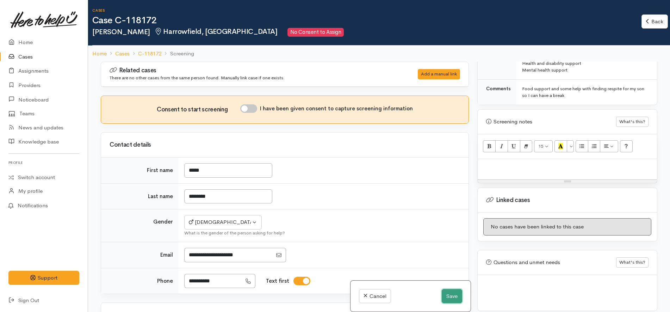
click at [449, 296] on button "Save" at bounding box center [452, 296] width 20 height 14
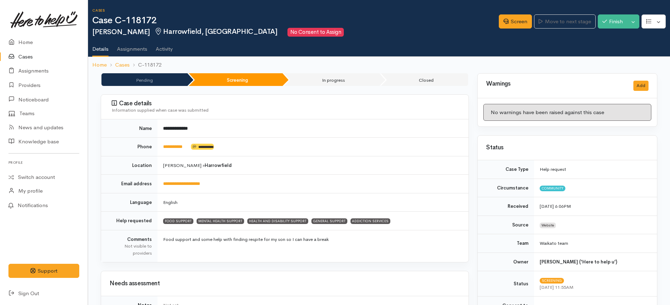
scroll to position [308, 0]
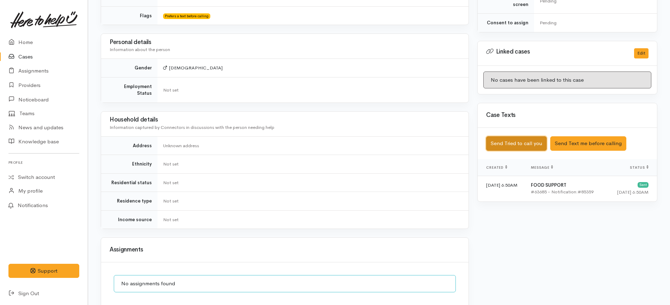
click at [539, 136] on button "Send Tried to call you" at bounding box center [516, 143] width 61 height 14
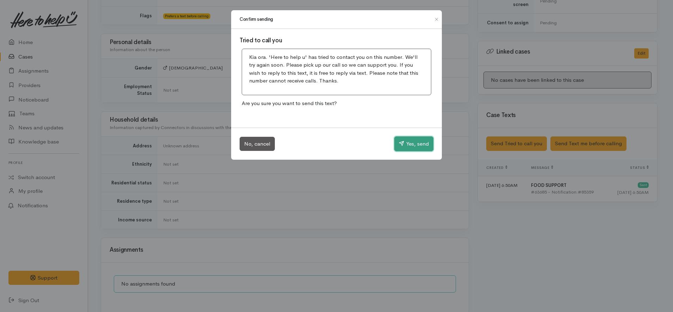
click at [415, 143] on button "Yes, send" at bounding box center [413, 143] width 39 height 15
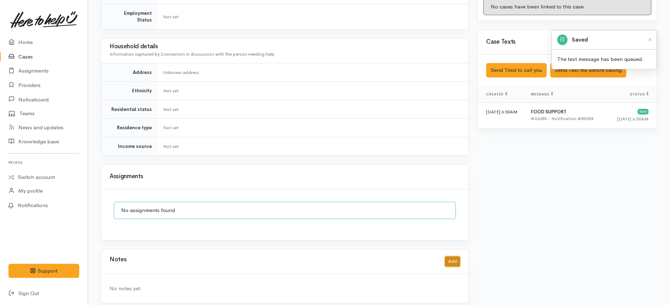
click at [455, 256] on button "Add" at bounding box center [452, 261] width 15 height 10
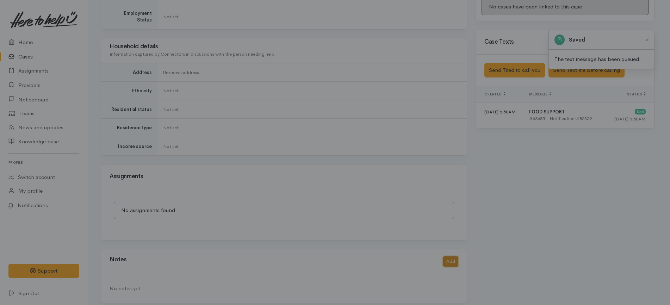
scroll to position [375, 0]
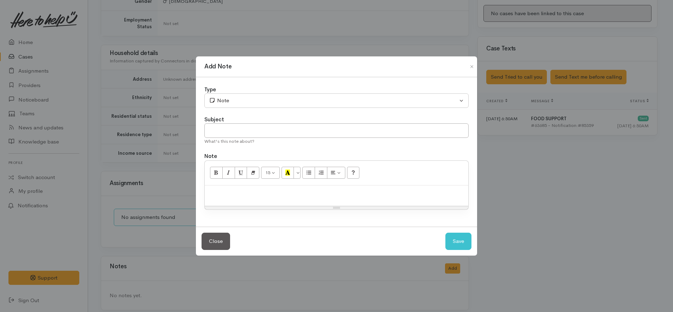
click at [269, 197] on div at bounding box center [336, 195] width 263 height 21
paste div
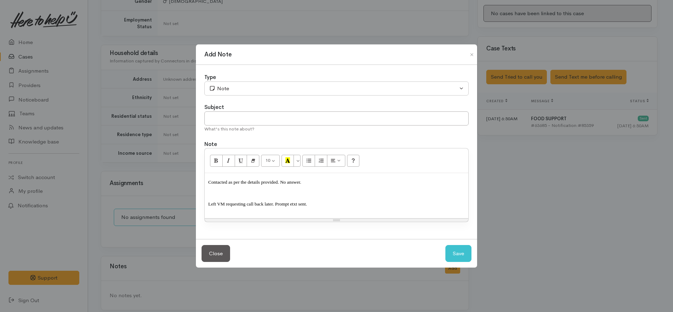
click at [211, 195] on div "Contacted as per the details provided. No answer. Left VM requesting call back …" at bounding box center [336, 195] width 263 height 45
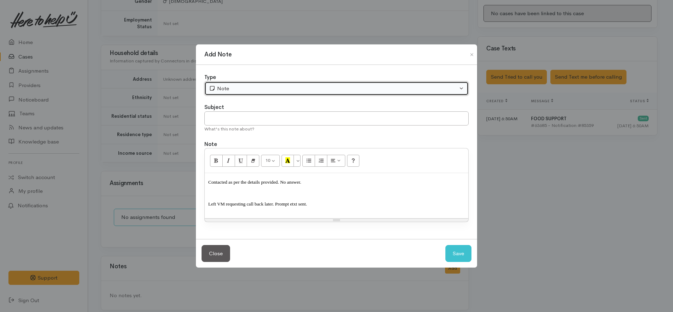
click at [223, 82] on button "Note" at bounding box center [336, 88] width 264 height 14
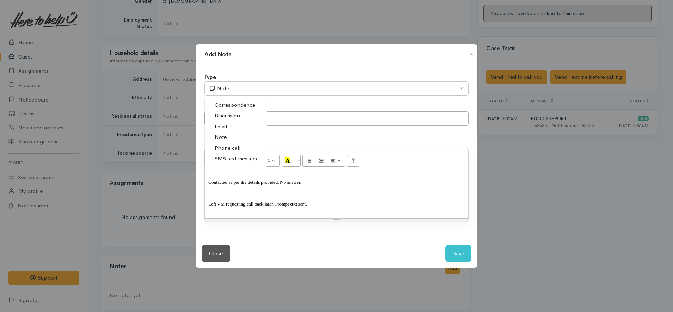
click at [238, 150] on span "Phone call" at bounding box center [228, 148] width 26 height 8
click at [455, 252] on button "Save" at bounding box center [458, 253] width 26 height 17
select select "1"
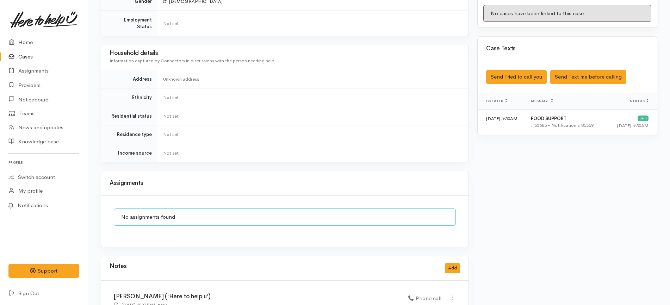
scroll to position [435, 0]
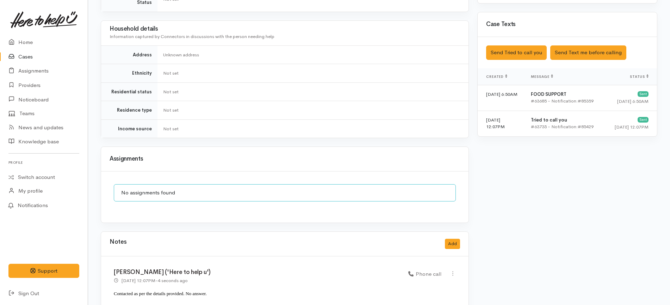
scroll to position [435, 0]
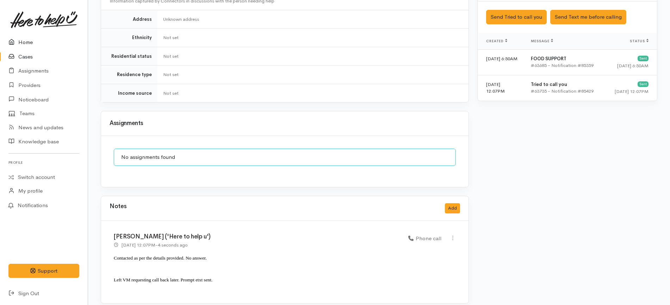
click at [50, 42] on link "Home" at bounding box center [44, 42] width 88 height 14
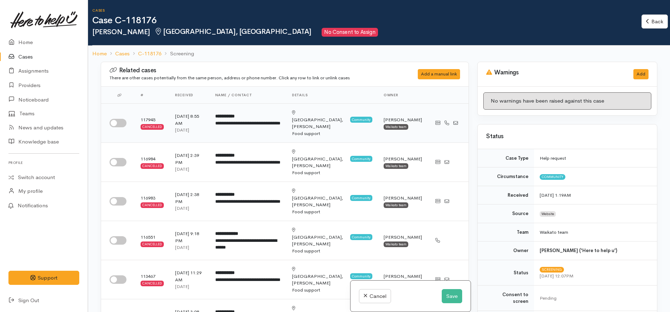
drag, startPoint x: 125, startPoint y: 126, endPoint x: 122, endPoint y: 120, distance: 6.9
click at [125, 125] on td at bounding box center [118, 123] width 34 height 39
click at [122, 119] on input "checkbox" at bounding box center [118, 123] width 17 height 8
checkbox input "true"
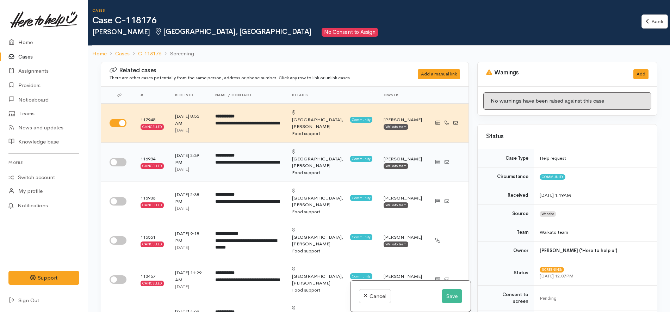
click at [122, 158] on input "checkbox" at bounding box center [118, 162] width 17 height 8
checkbox input "true"
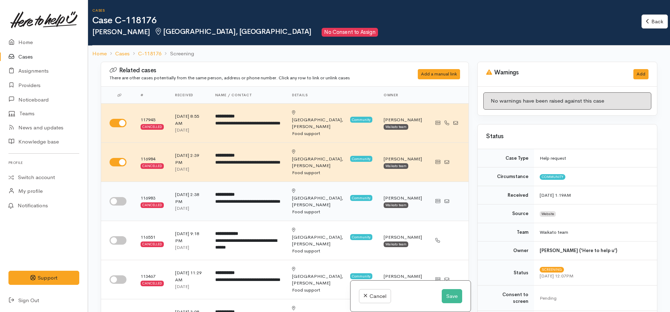
click at [117, 197] on input "checkbox" at bounding box center [118, 201] width 17 height 8
checkbox input "true"
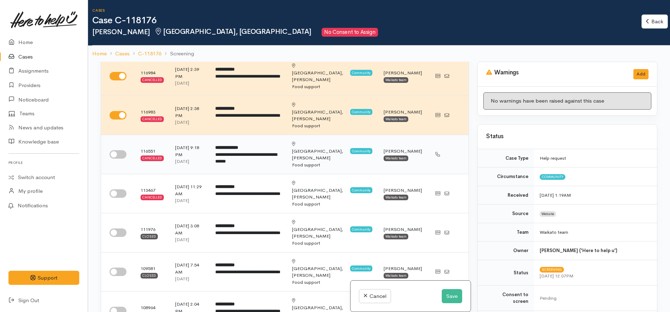
scroll to position [88, 0]
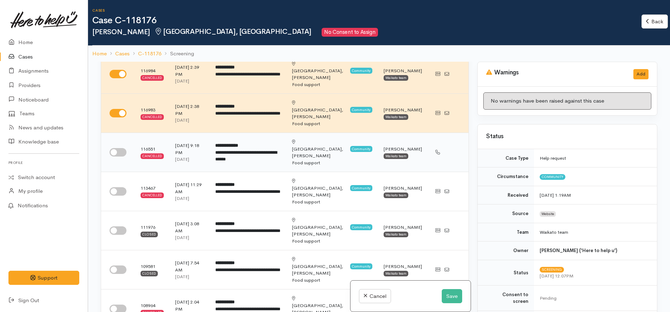
click at [117, 148] on input "checkbox" at bounding box center [118, 152] width 17 height 8
checkbox input "true"
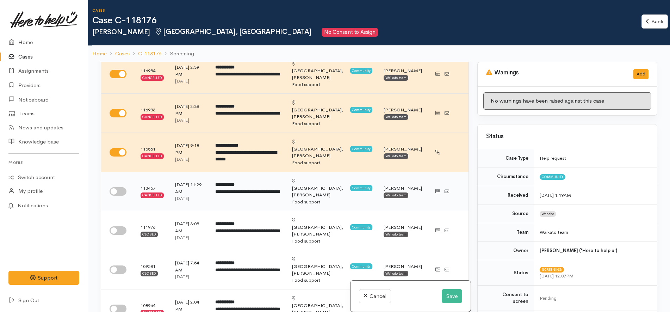
click at [119, 187] on input "checkbox" at bounding box center [118, 191] width 17 height 8
checkbox input "true"
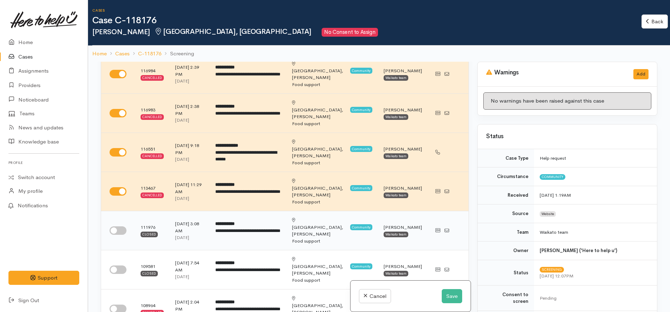
click at [119, 226] on input "checkbox" at bounding box center [118, 230] width 17 height 8
checkbox input "true"
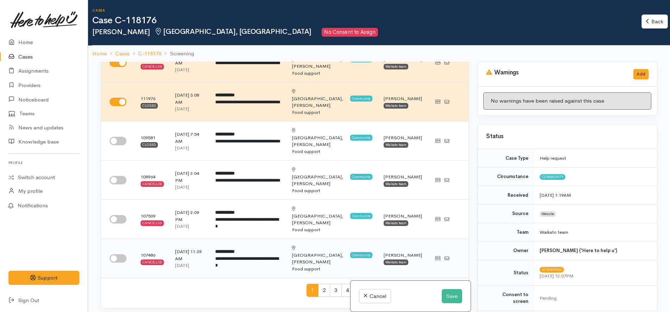
scroll to position [220, 0]
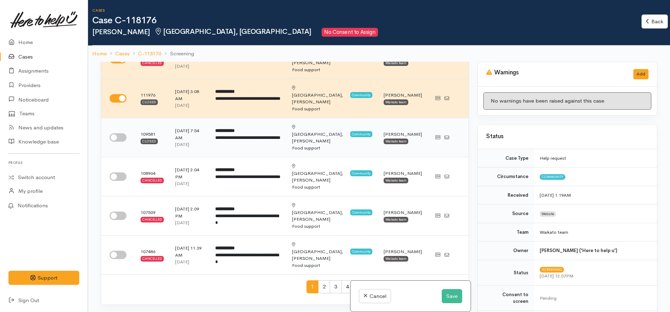
click at [120, 133] on input "checkbox" at bounding box center [118, 137] width 17 height 8
checkbox input "true"
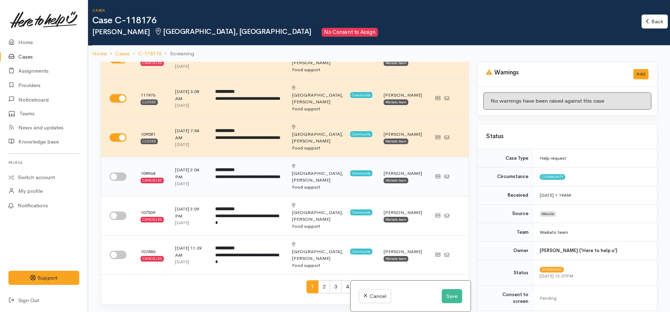
click at [123, 172] on input "checkbox" at bounding box center [118, 176] width 17 height 8
checkbox input "true"
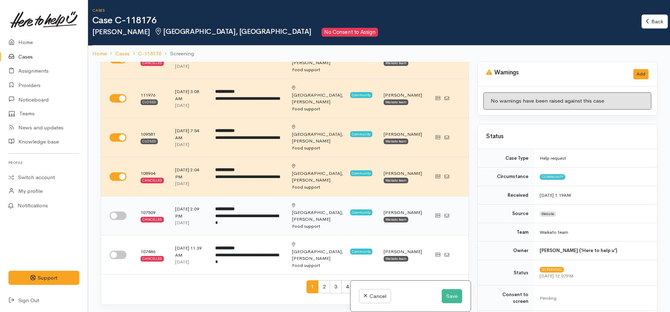
click at [115, 211] on input "checkbox" at bounding box center [118, 215] width 17 height 8
checkbox input "true"
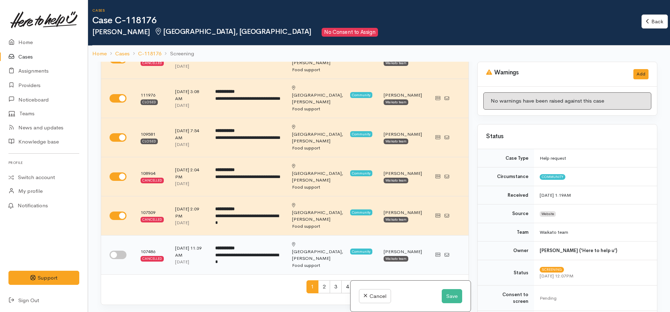
click at [122, 250] on input "checkbox" at bounding box center [118, 254] width 17 height 8
checkbox input "true"
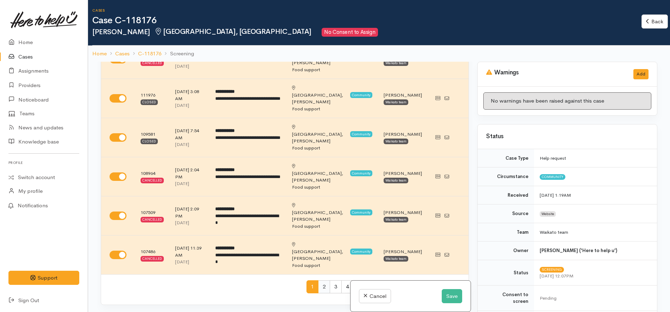
click at [318, 280] on span "2" at bounding box center [324, 286] width 12 height 13
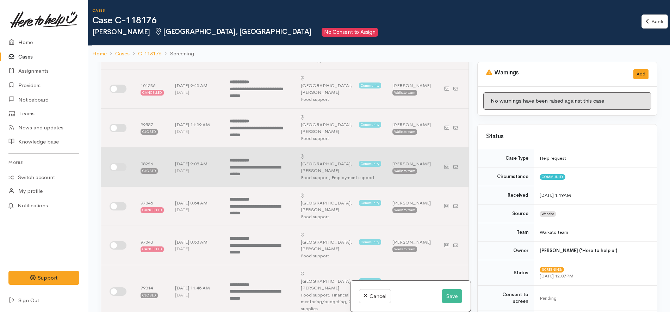
scroll to position [0, 0]
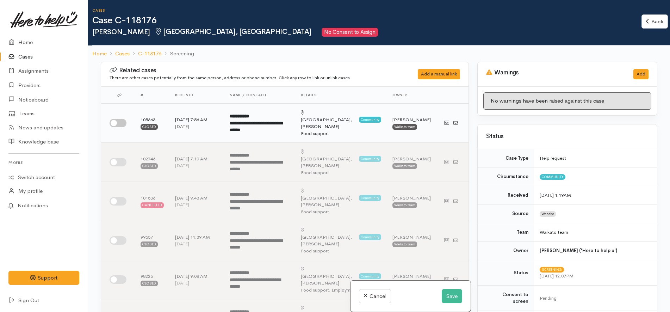
click at [120, 123] on input "checkbox" at bounding box center [118, 123] width 17 height 8
checkbox input "true"
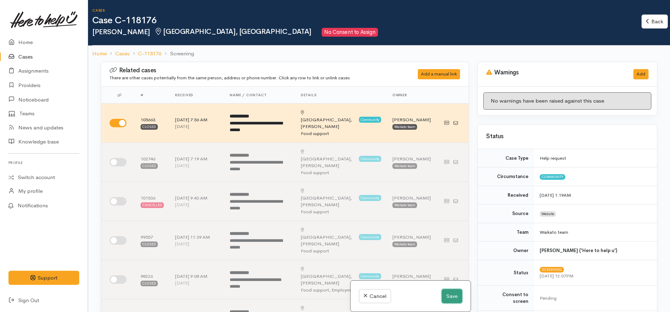
click at [447, 298] on button "Save" at bounding box center [452, 296] width 20 height 14
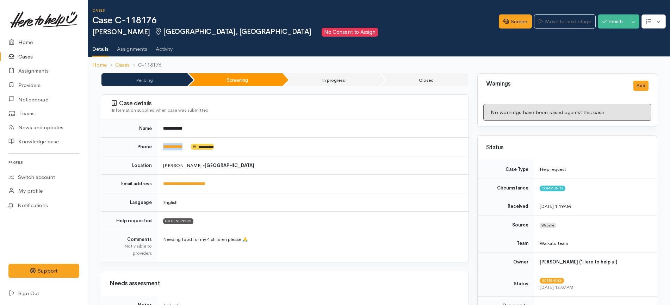
drag, startPoint x: 192, startPoint y: 148, endPoint x: 162, endPoint y: 148, distance: 29.6
click at [162, 148] on td "**********" at bounding box center [312, 147] width 311 height 19
copy td "**********"
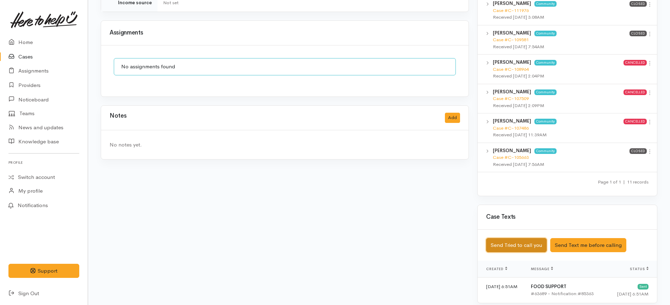
click at [519, 238] on button "Send Tried to call you" at bounding box center [516, 245] width 61 height 14
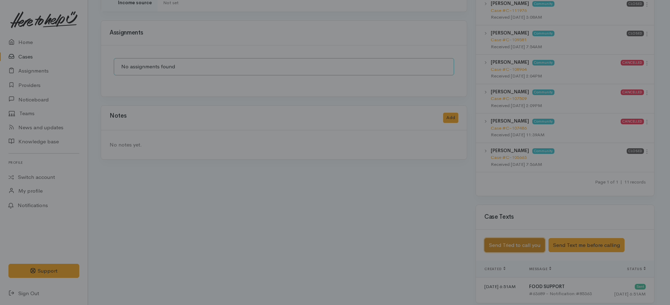
scroll to position [519, 0]
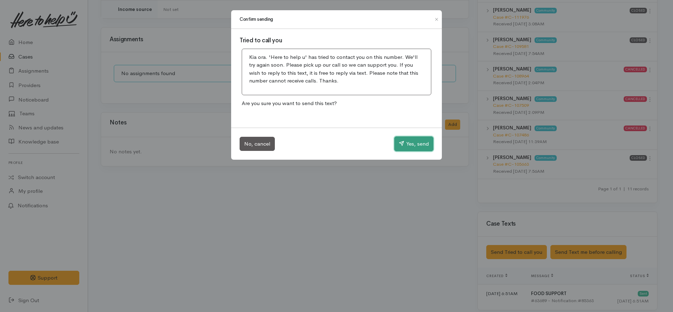
click at [426, 145] on button "Yes, send" at bounding box center [413, 143] width 39 height 15
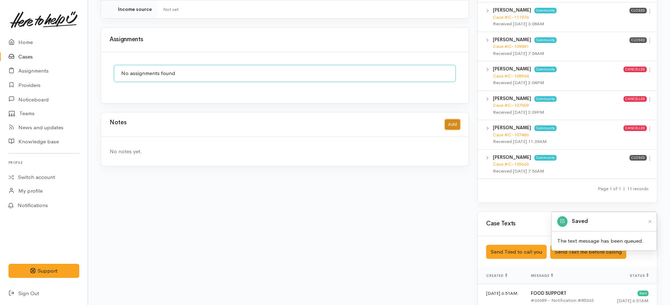
click at [455, 119] on button "Add" at bounding box center [452, 124] width 15 height 10
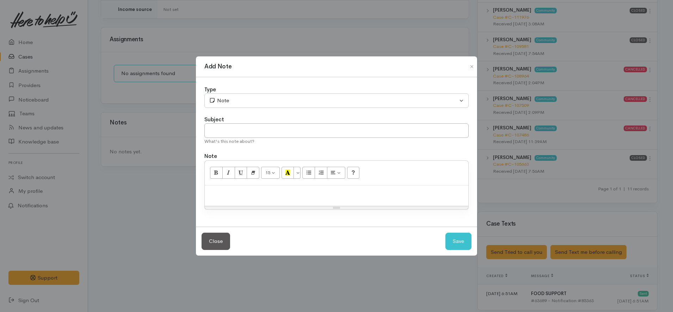
click at [291, 198] on div at bounding box center [336, 195] width 263 height 21
paste div
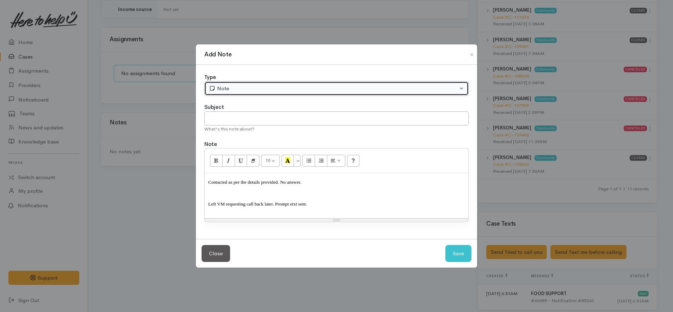
click at [262, 86] on div "Note" at bounding box center [333, 89] width 249 height 8
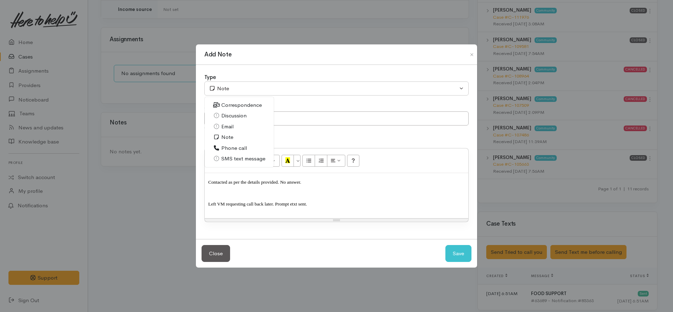
click at [233, 149] on span "Phone call" at bounding box center [234, 148] width 26 height 8
click at [284, 185] on span "Contacted as per the details provided. No answer." at bounding box center [254, 181] width 93 height 5
click at [460, 252] on button "Save" at bounding box center [458, 253] width 26 height 17
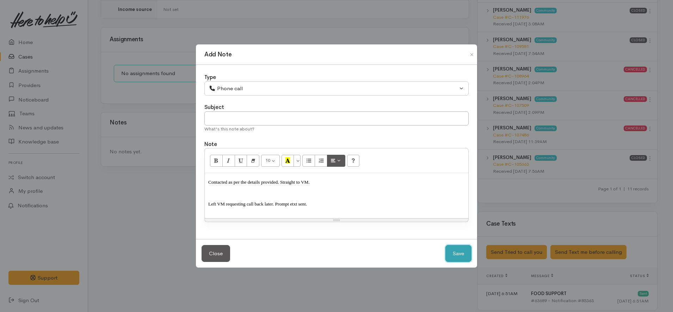
select select "1"
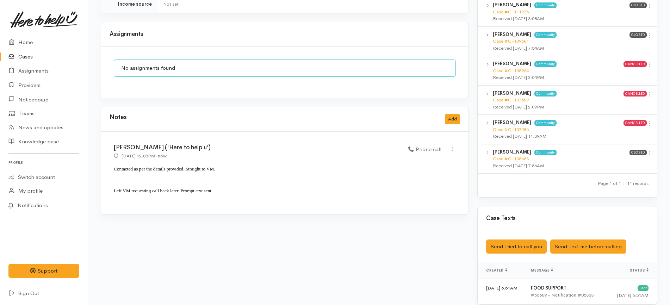
scroll to position [525, 0]
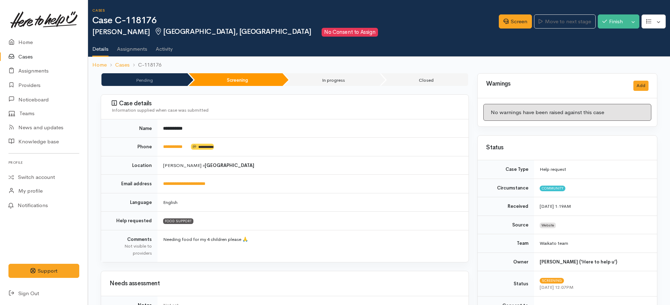
click at [21, 57] on link "Cases" at bounding box center [44, 57] width 88 height 14
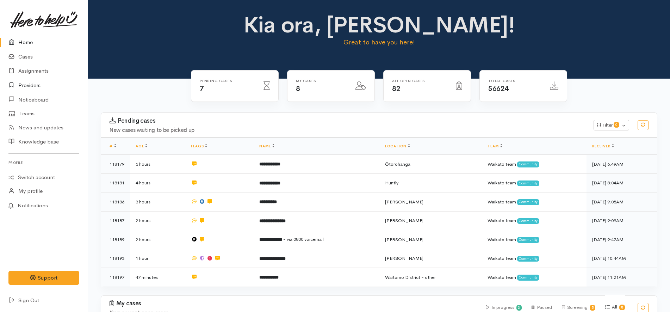
click at [33, 83] on link "Providers" at bounding box center [44, 85] width 88 height 14
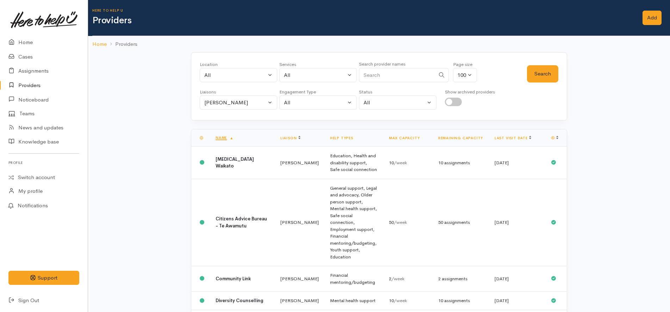
click at [454, 105] on input "checkbox" at bounding box center [453, 102] width 17 height 8
checkbox input "true"
click at [548, 68] on button "Search" at bounding box center [542, 73] width 31 height 17
click at [514, 135] on link "Last visit date" at bounding box center [513, 137] width 37 height 5
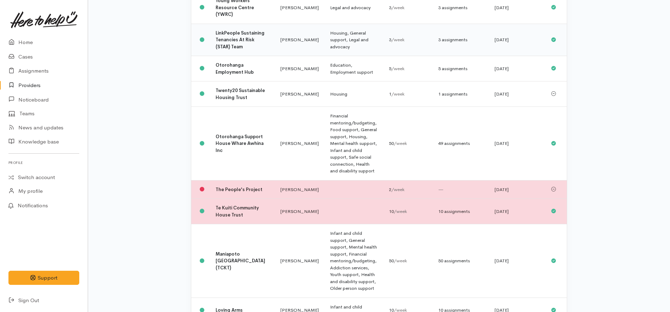
scroll to position [249, 0]
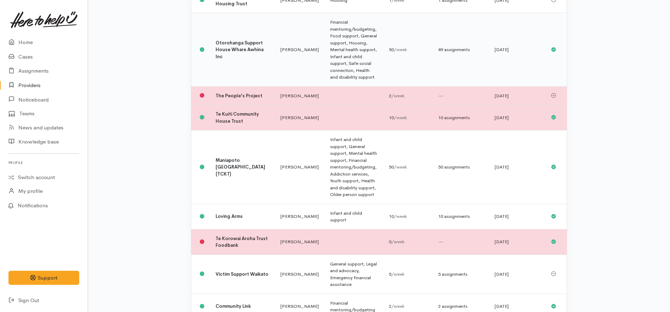
click at [324, 65] on td "Financial mentoring/budgeting, Food support, General support, Housing, Mental h…" at bounding box center [353, 50] width 59 height 74
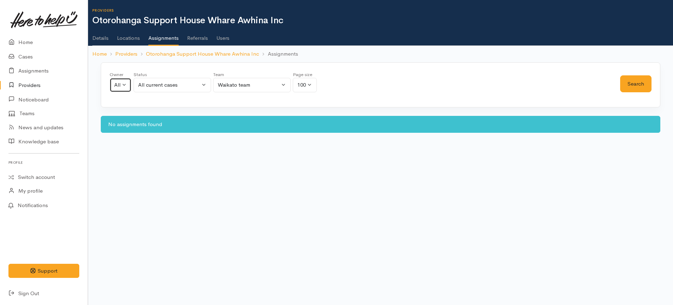
click at [127, 87] on button "All" at bounding box center [121, 85] width 22 height 14
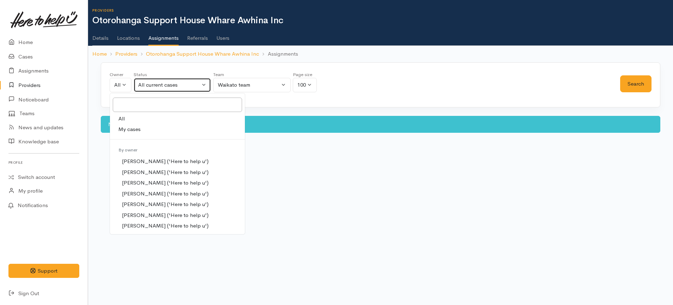
click at [151, 87] on div "All current cases" at bounding box center [169, 85] width 62 height 8
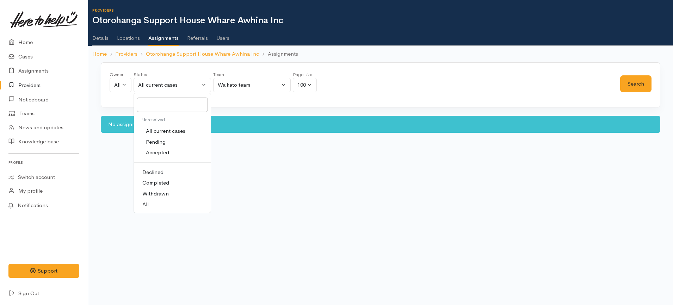
click at [152, 204] on link "All" at bounding box center [172, 204] width 77 height 11
select select "All"
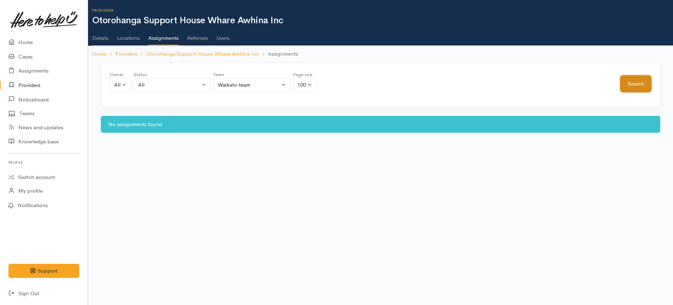
click at [646, 79] on button "Search" at bounding box center [635, 83] width 31 height 17
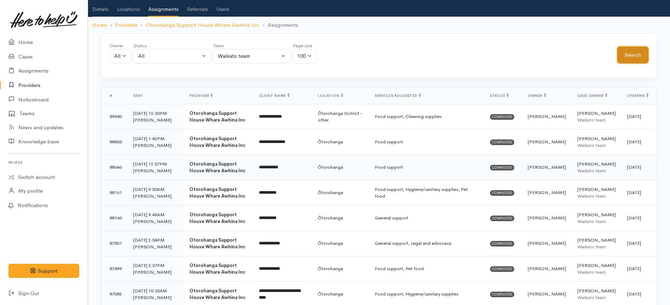
scroll to position [44, 0]
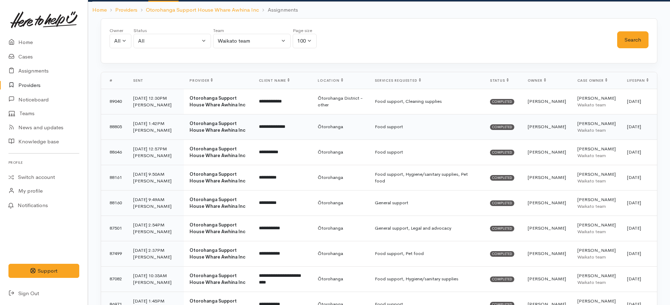
click at [385, 122] on td "Food support" at bounding box center [426, 126] width 115 height 25
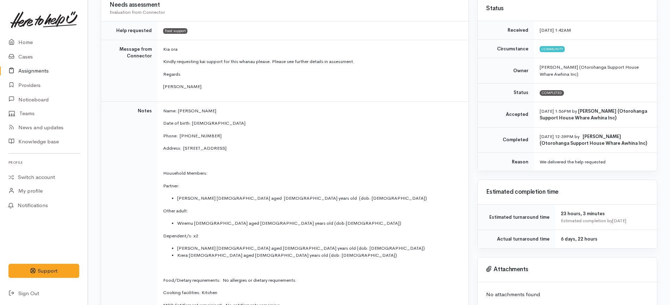
scroll to position [71, 0]
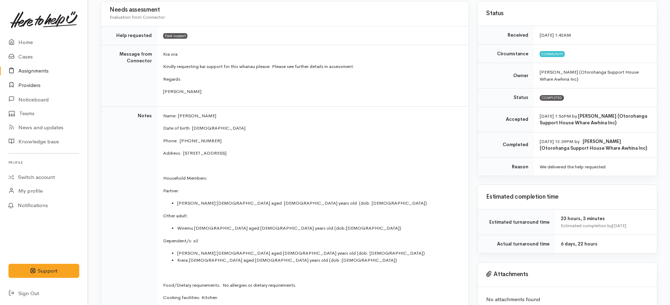
click at [35, 84] on link "Providers" at bounding box center [44, 85] width 88 height 14
